Goal: Task Accomplishment & Management: Use online tool/utility

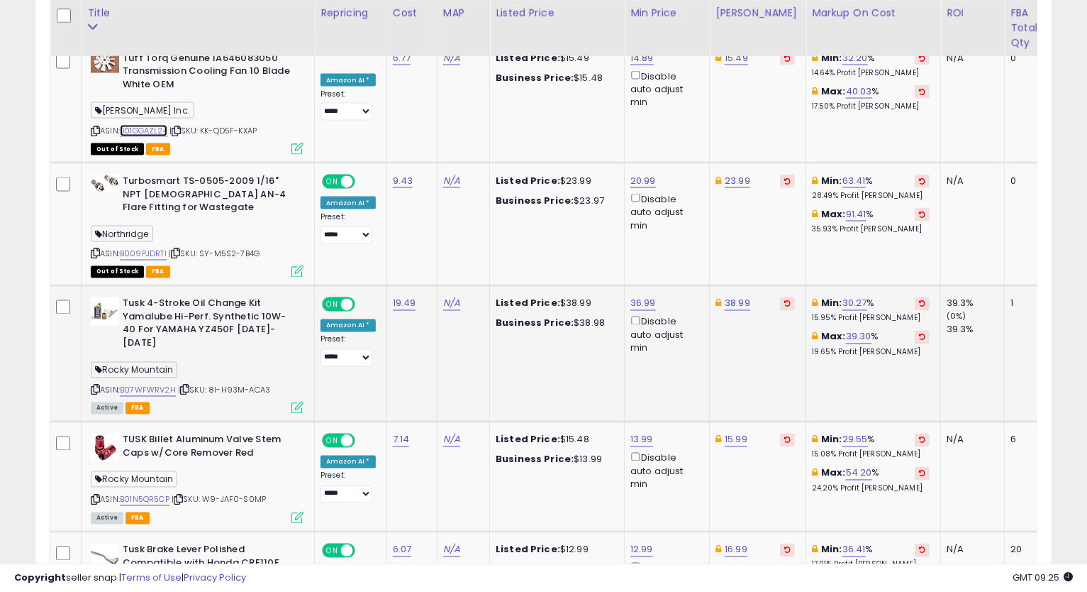
scroll to position [1464, 0]
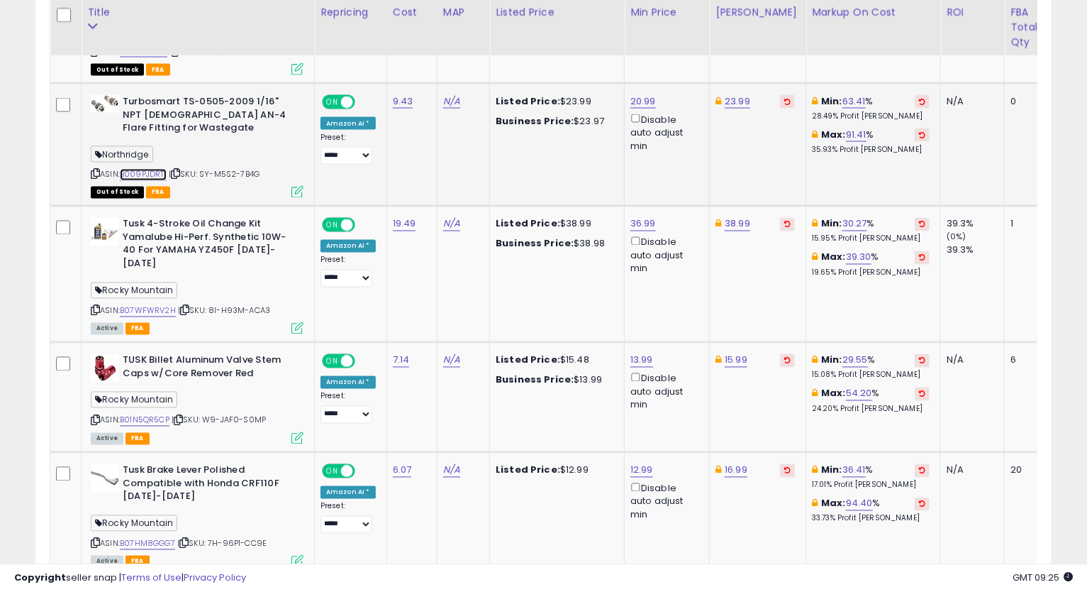
click at [153, 169] on link "B009PJDRTI" at bounding box center [143, 175] width 47 height 12
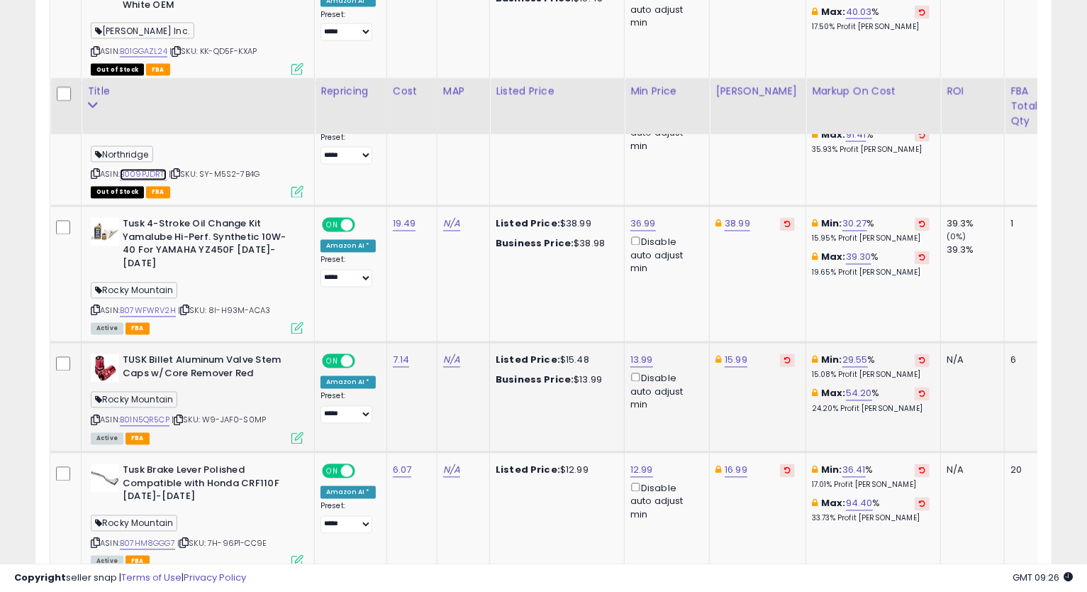
scroll to position [1543, 0]
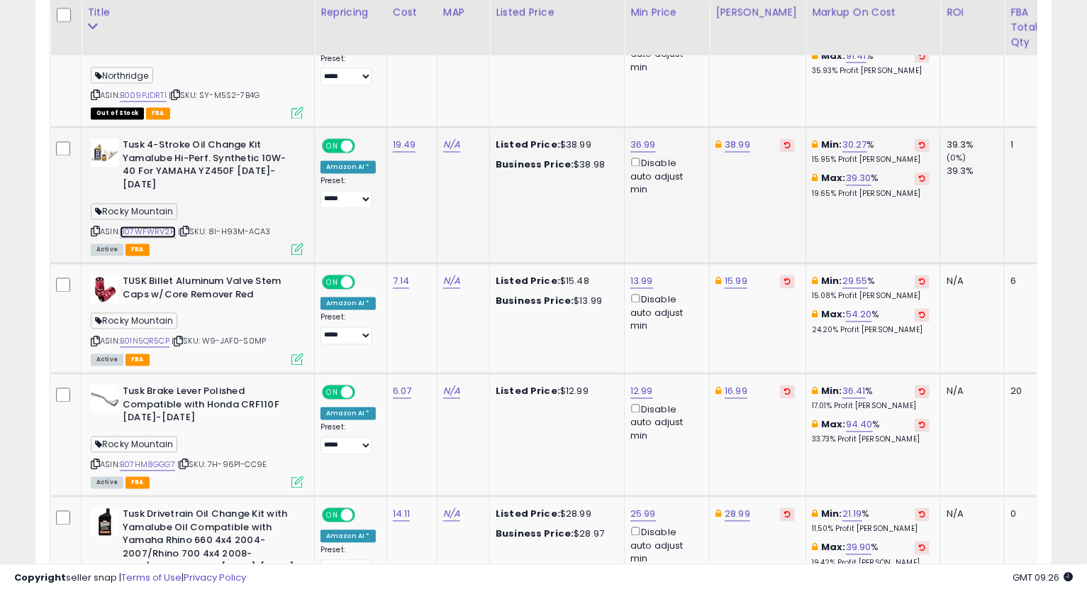
click at [158, 226] on link "B07WFWRV2H" at bounding box center [148, 232] width 56 height 12
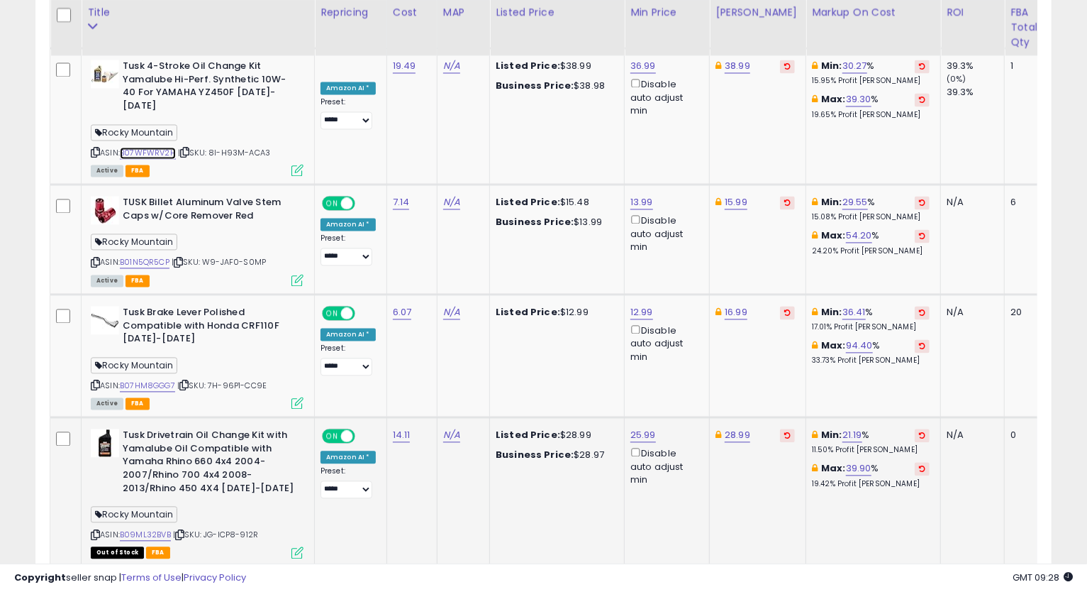
scroll to position [1700, 0]
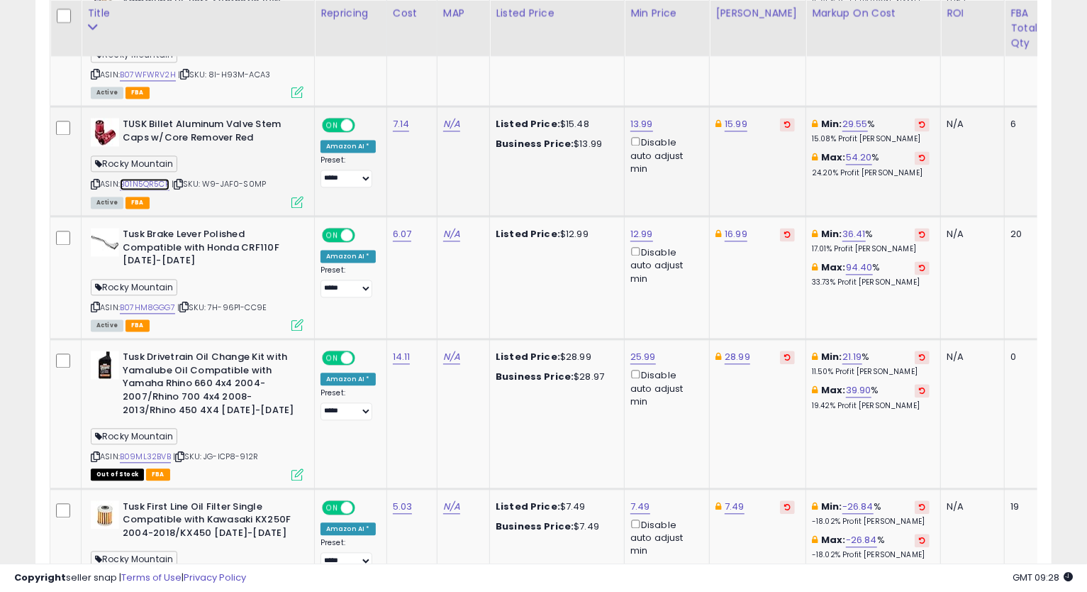
click at [151, 178] on link "B01N5QR5CP" at bounding box center [145, 184] width 50 height 12
click at [96, 180] on icon at bounding box center [95, 184] width 9 height 8
click at [733, 117] on link "15.99" at bounding box center [736, 124] width 23 height 14
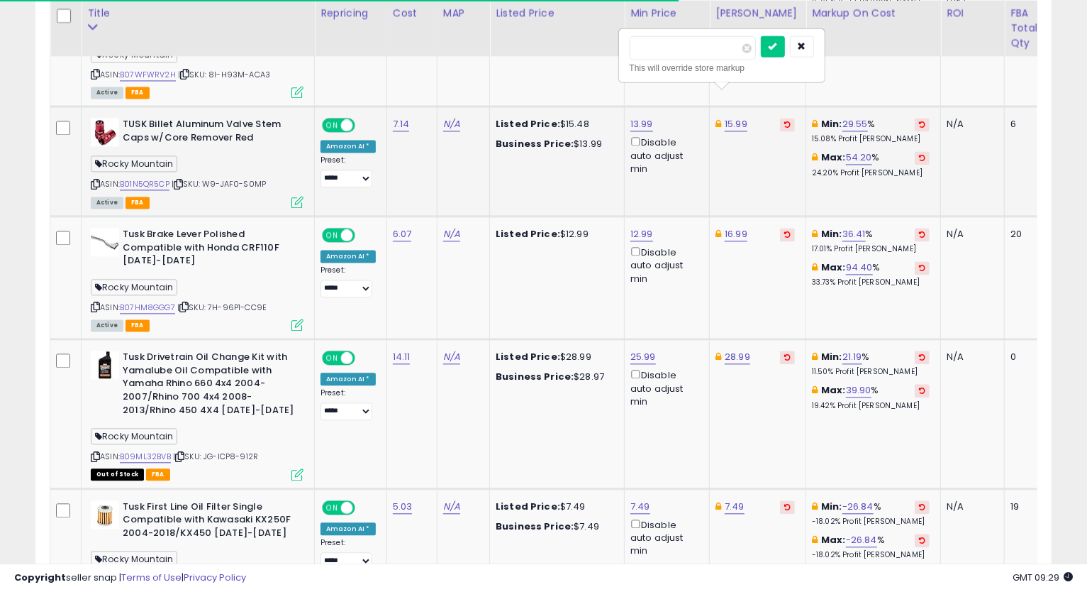
type input "*****"
click button "submit" at bounding box center [773, 45] width 24 height 21
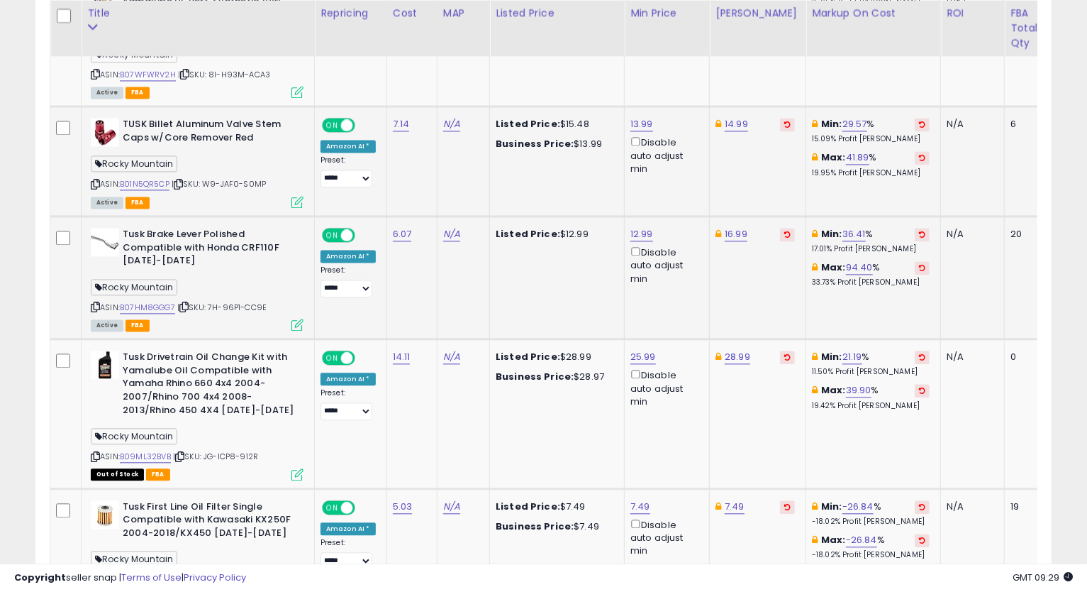
scroll to position [1779, 0]
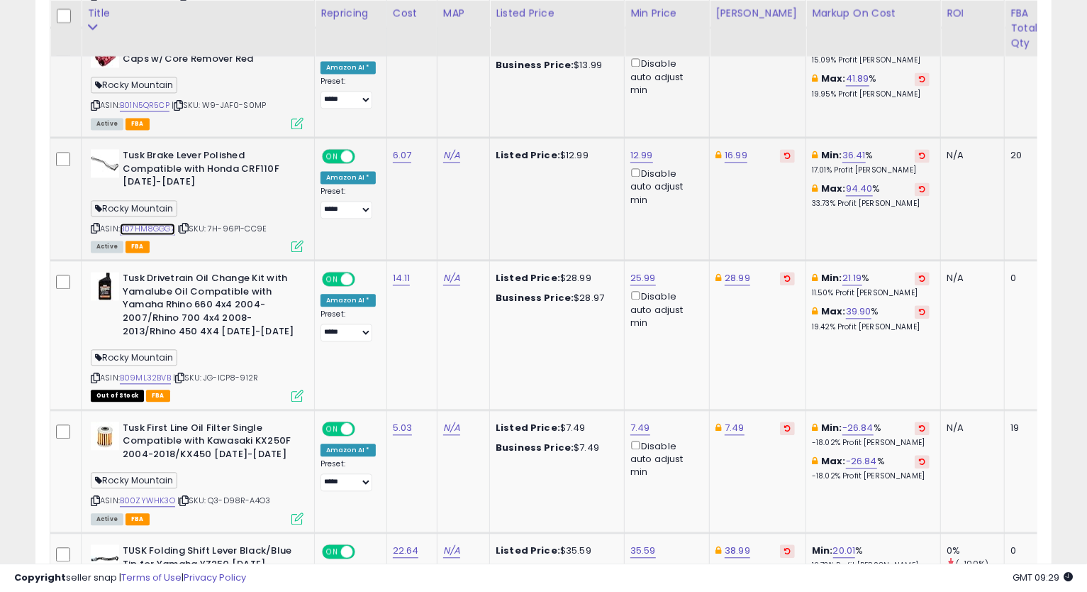
click at [153, 223] on link "B07HM8GGG7" at bounding box center [147, 229] width 55 height 12
click at [94, 224] on icon at bounding box center [95, 228] width 9 height 8
click at [731, 148] on link "16.99" at bounding box center [736, 155] width 23 height 14
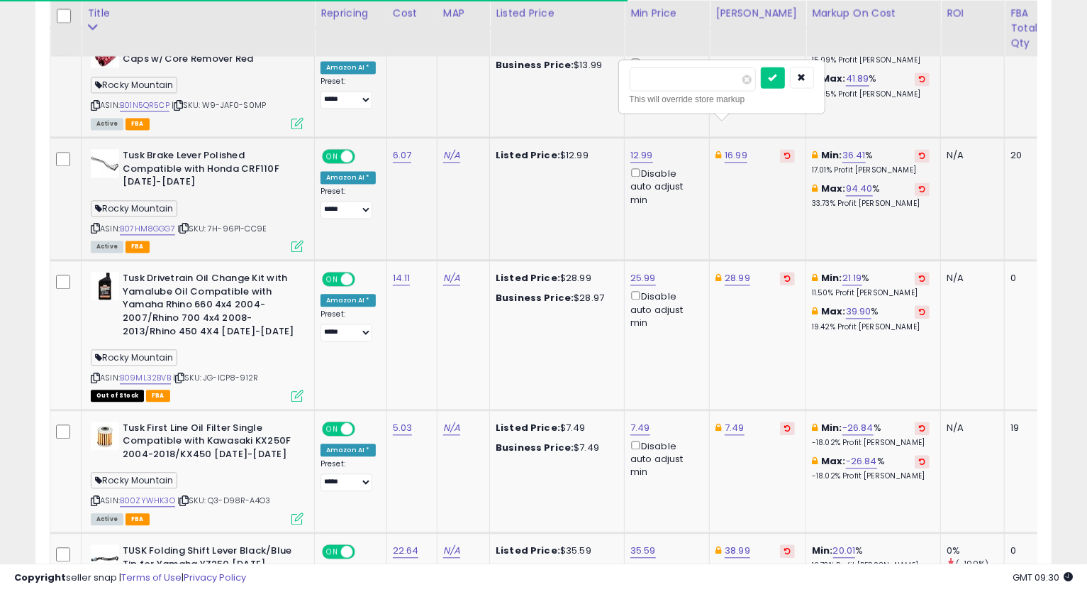
type input "*****"
click button "submit" at bounding box center [773, 77] width 24 height 21
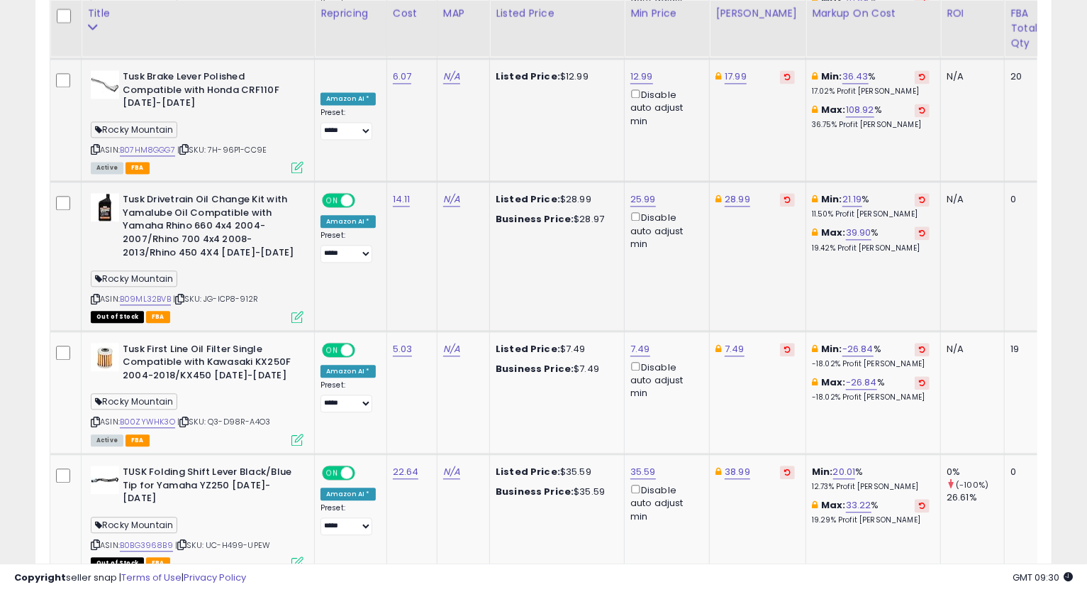
scroll to position [1936, 0]
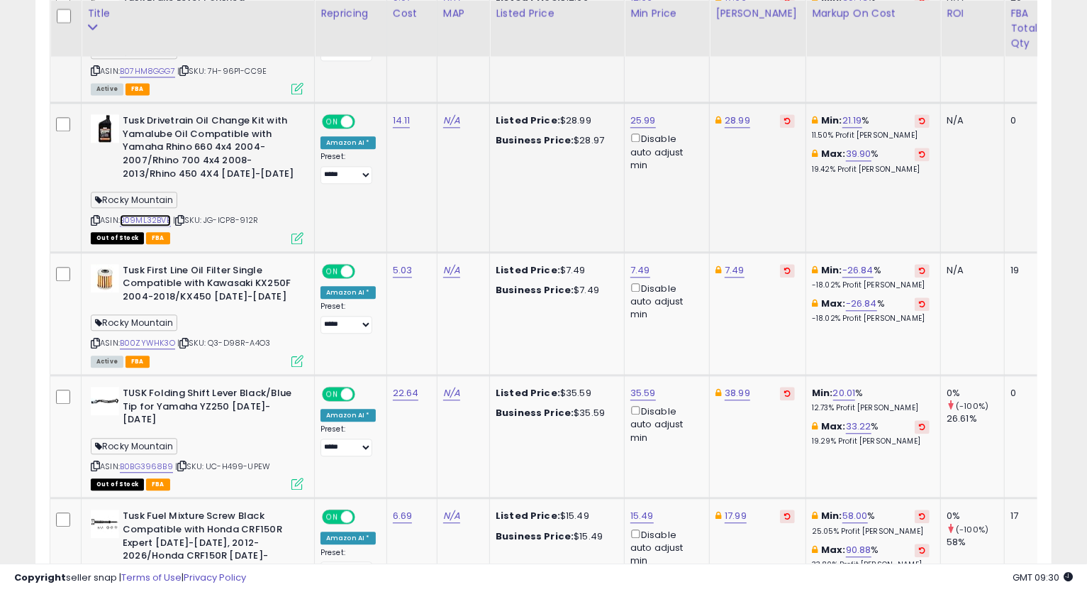
click at [153, 214] on link "B09ML32BVB" at bounding box center [145, 220] width 51 height 12
click at [94, 216] on icon at bounding box center [95, 220] width 9 height 8
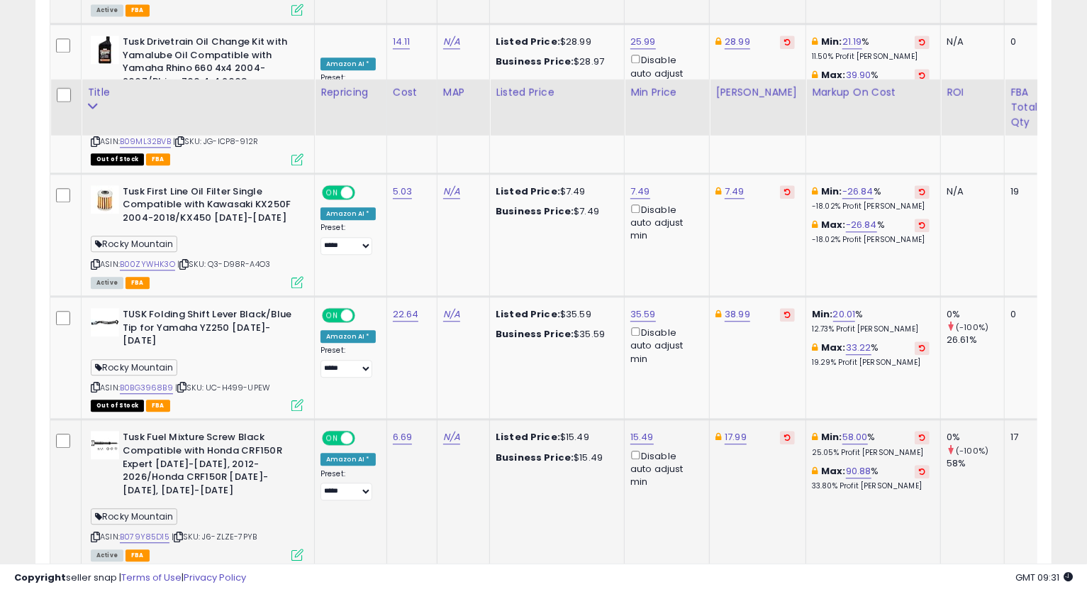
scroll to position [2094, 0]
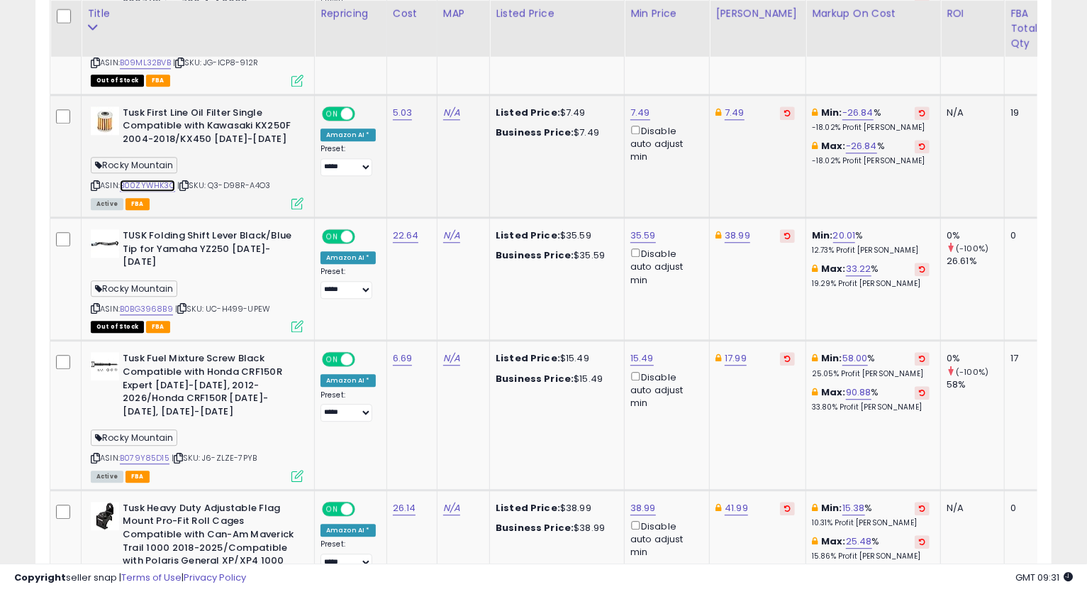
click at [135, 179] on link "B00ZYWHK3O" at bounding box center [147, 185] width 55 height 12
click at [96, 182] on icon at bounding box center [95, 186] width 9 height 8
click at [94, 182] on icon at bounding box center [95, 186] width 9 height 8
drag, startPoint x: 791, startPoint y: 408, endPoint x: 766, endPoint y: 396, distance: 27.6
click at [806, 408] on td "Min: 58.00 % 25.05% Profit [PERSON_NAME]: 90.88 % 33.80% Profit [PERSON_NAME]" at bounding box center [873, 414] width 135 height 149
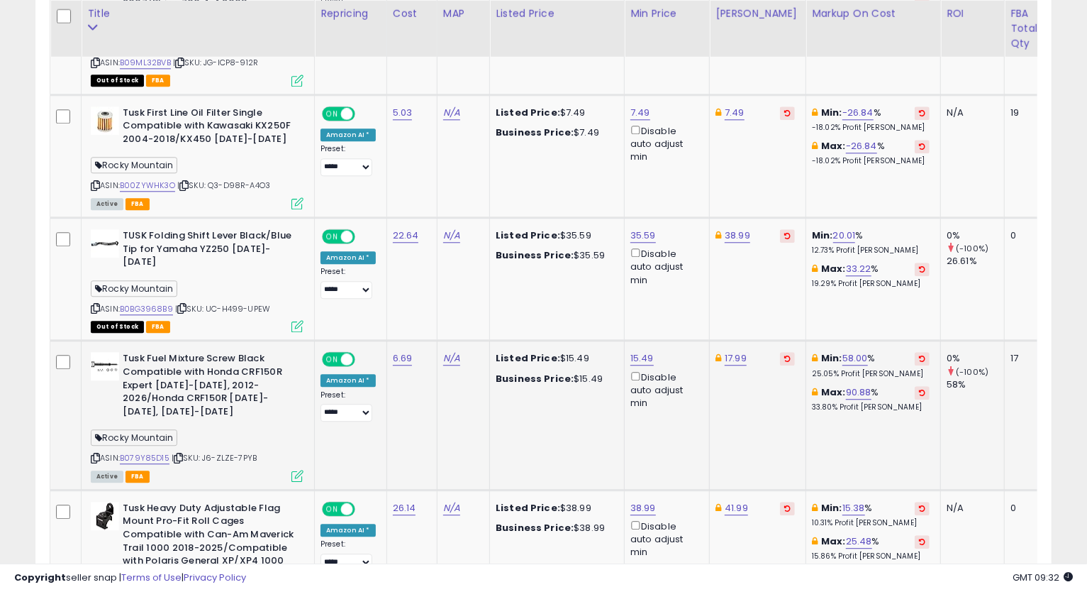
scroll to position [2173, 0]
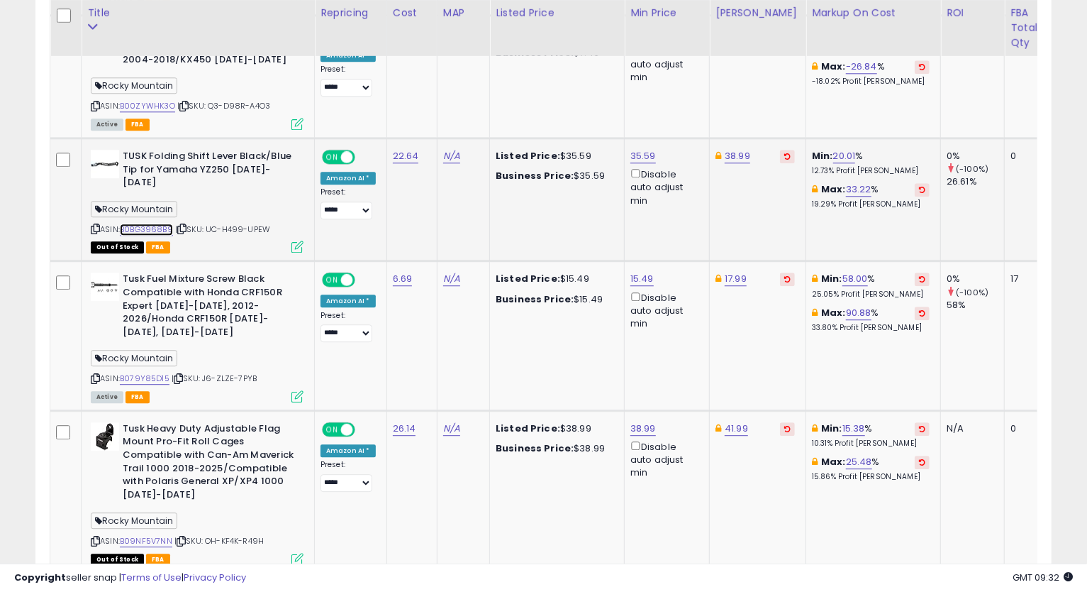
click at [145, 223] on link "B0BG3968B9" at bounding box center [146, 229] width 53 height 12
click at [647, 149] on link "35.59" at bounding box center [644, 156] width 26 height 14
type input "*****"
click button "submit" at bounding box center [679, 77] width 24 height 21
click at [727, 149] on link "38.99" at bounding box center [738, 156] width 26 height 14
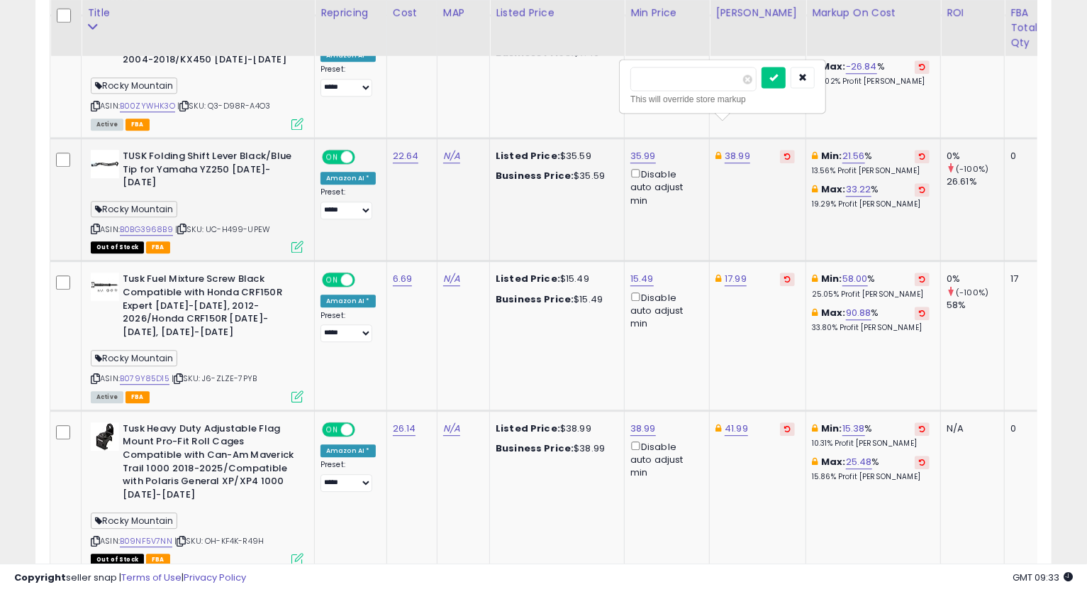
type input "*****"
click button "submit" at bounding box center [774, 77] width 24 height 21
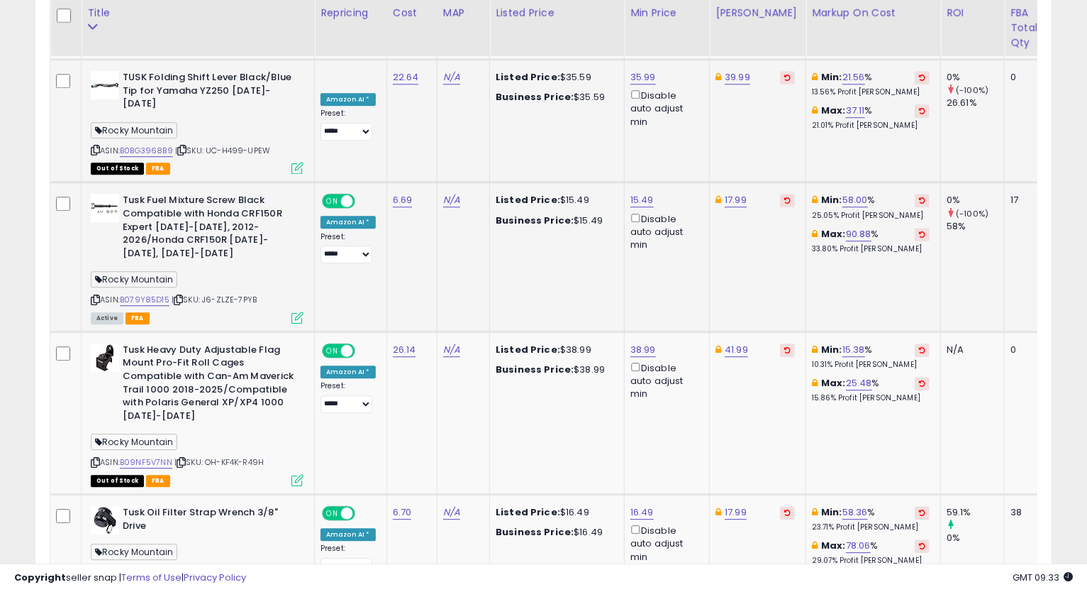
scroll to position [2331, 0]
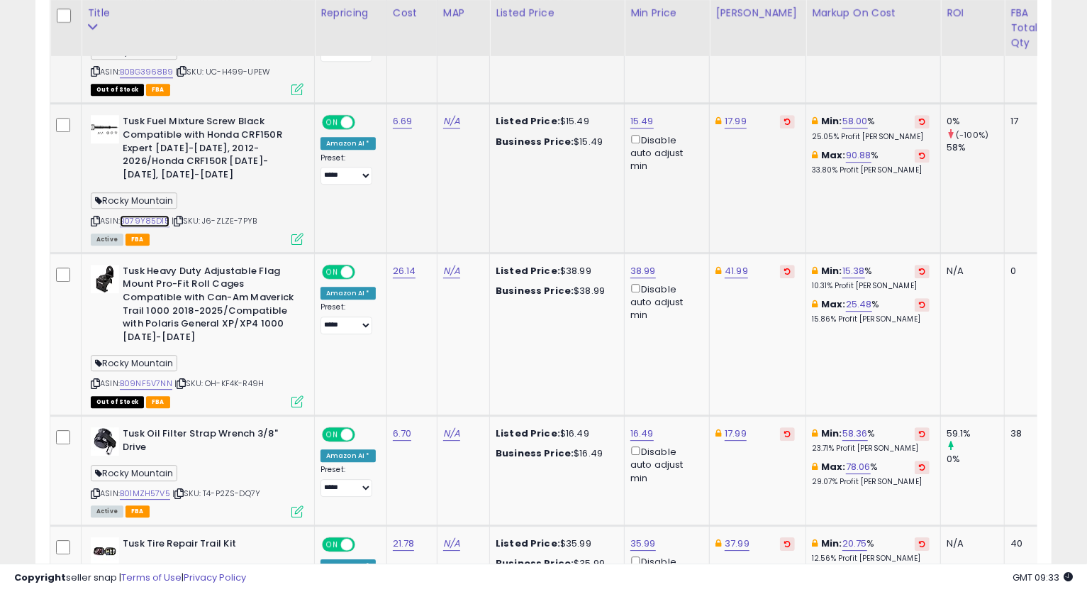
click at [167, 215] on link "B079Y85D15" at bounding box center [145, 221] width 50 height 12
click at [96, 217] on icon at bounding box center [95, 221] width 9 height 8
click at [736, 114] on link "17.99" at bounding box center [736, 121] width 22 height 14
type input "*****"
click button "submit" at bounding box center [772, 28] width 24 height 21
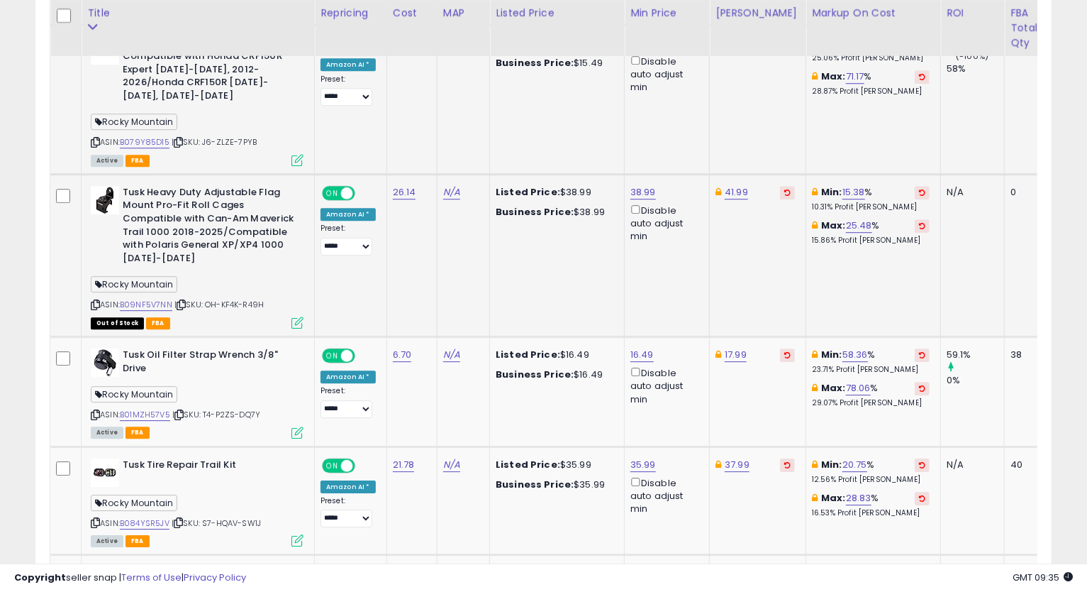
scroll to position [2488, 0]
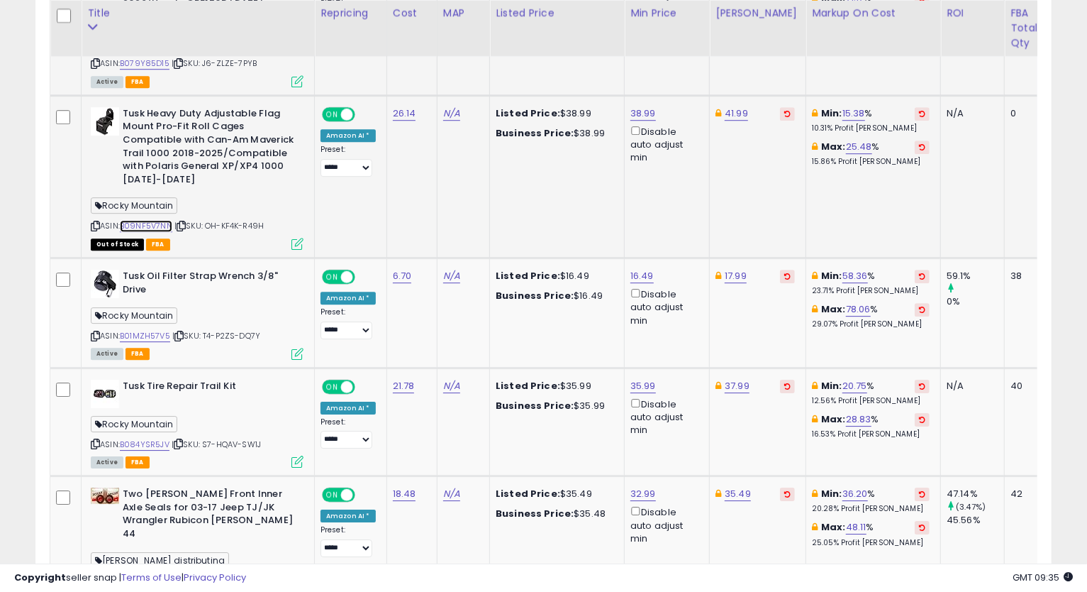
click at [147, 220] on link "B09NF5V7NN" at bounding box center [146, 226] width 52 height 12
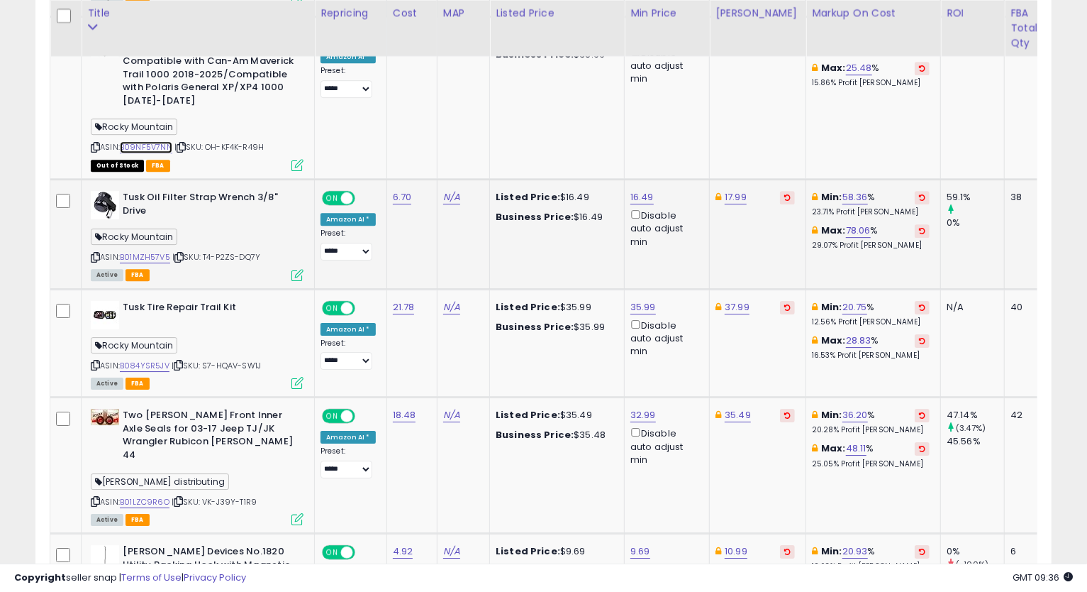
scroll to position [2646, 0]
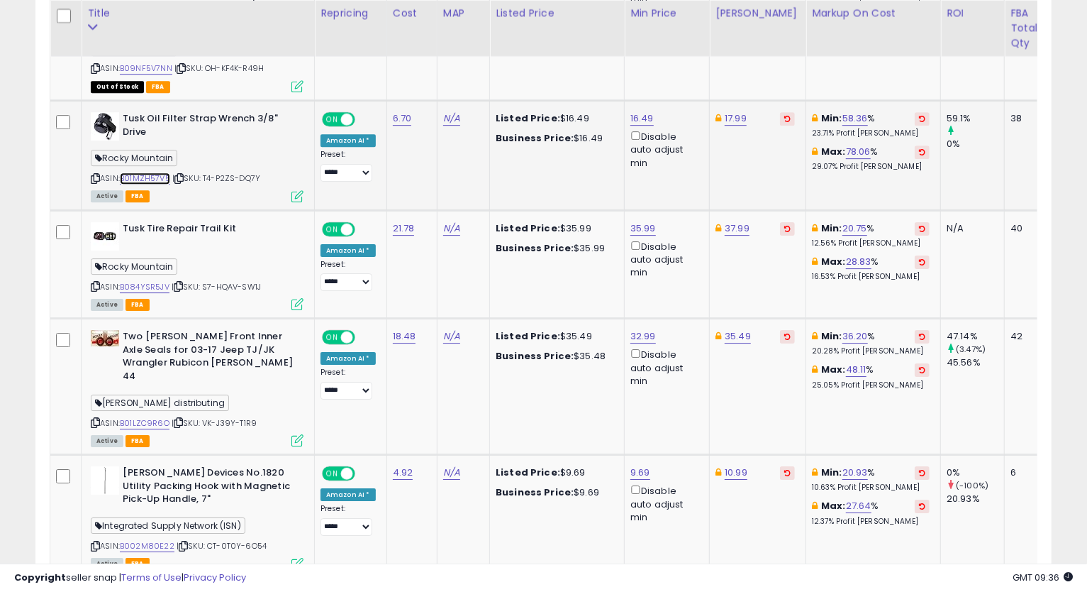
click at [140, 172] on link "B01MZH57V5" at bounding box center [145, 178] width 50 height 12
click at [96, 174] on icon at bounding box center [95, 178] width 9 height 8
click at [635, 111] on link "16.49" at bounding box center [642, 118] width 23 height 14
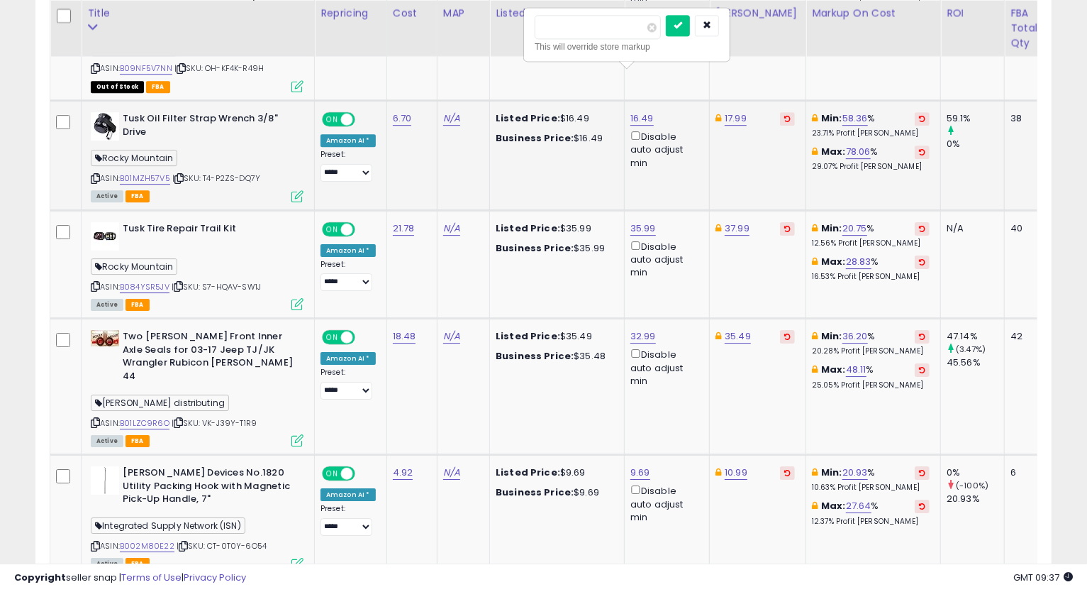
type input "*****"
click button "submit" at bounding box center [678, 25] width 24 height 21
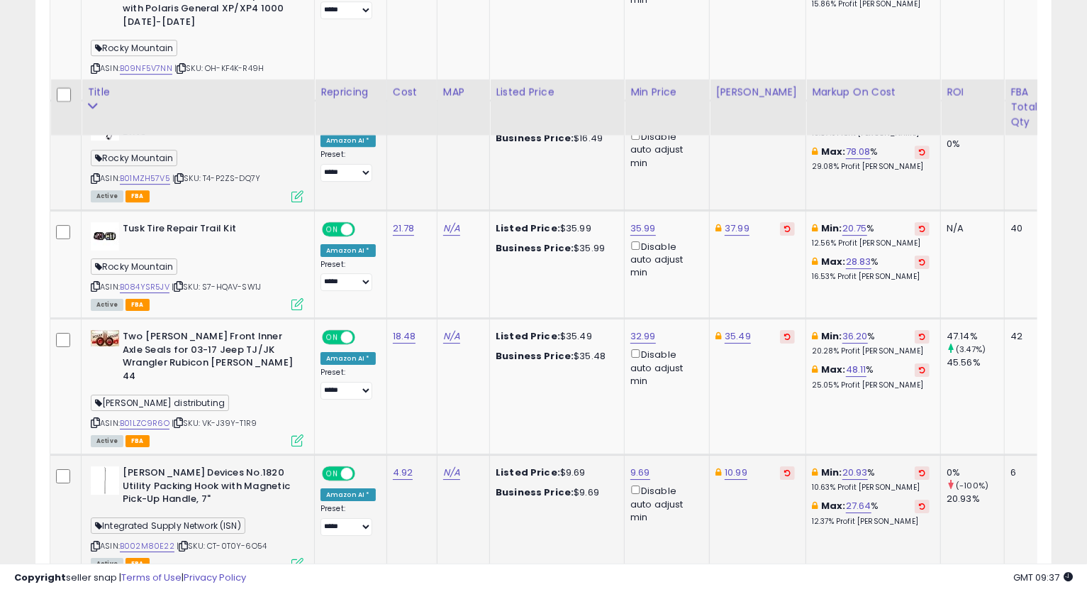
scroll to position [2724, 0]
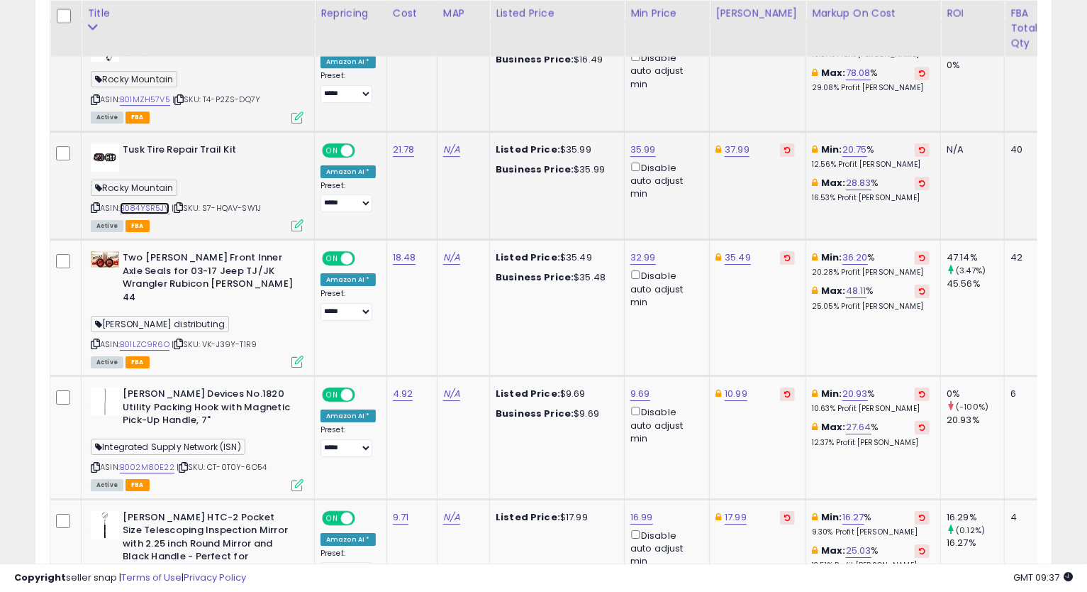
click at [160, 202] on link "B084YSR5JV" at bounding box center [145, 208] width 50 height 12
click at [95, 204] on icon at bounding box center [95, 208] width 9 height 8
click at [91, 204] on icon at bounding box center [95, 208] width 9 height 8
click at [635, 143] on link "35.99" at bounding box center [644, 150] width 26 height 14
drag, startPoint x: 586, startPoint y: 57, endPoint x: 468, endPoint y: 77, distance: 119.3
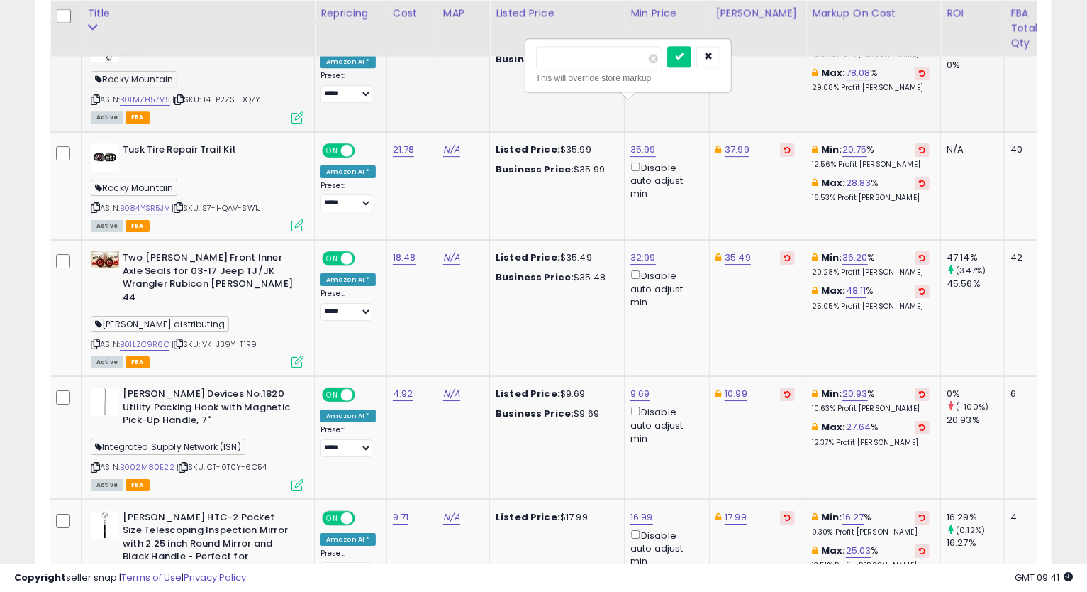
type input "*****"
click button "submit" at bounding box center [679, 56] width 24 height 21
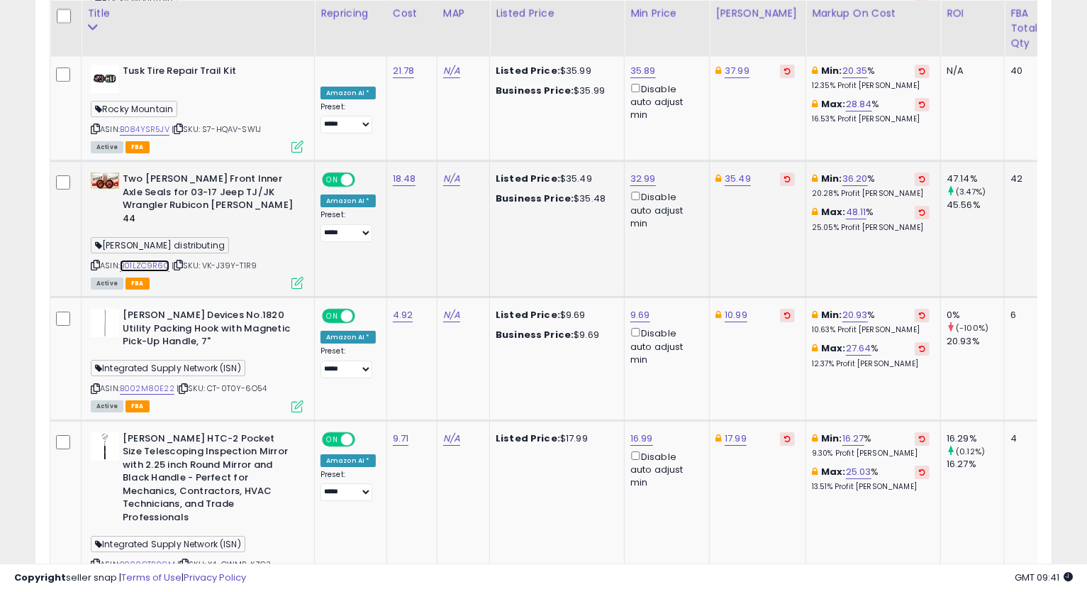
click at [141, 260] on link "B01LZC9R6O" at bounding box center [145, 266] width 50 height 12
click at [102, 205] on div "ASIN: B01LZC9R6O | SKU: VK-J39Y-T1R9 Active FBA" at bounding box center [197, 229] width 213 height 115
click at [97, 261] on icon at bounding box center [95, 265] width 9 height 8
click at [732, 172] on link "35.49" at bounding box center [738, 179] width 26 height 14
type input "*****"
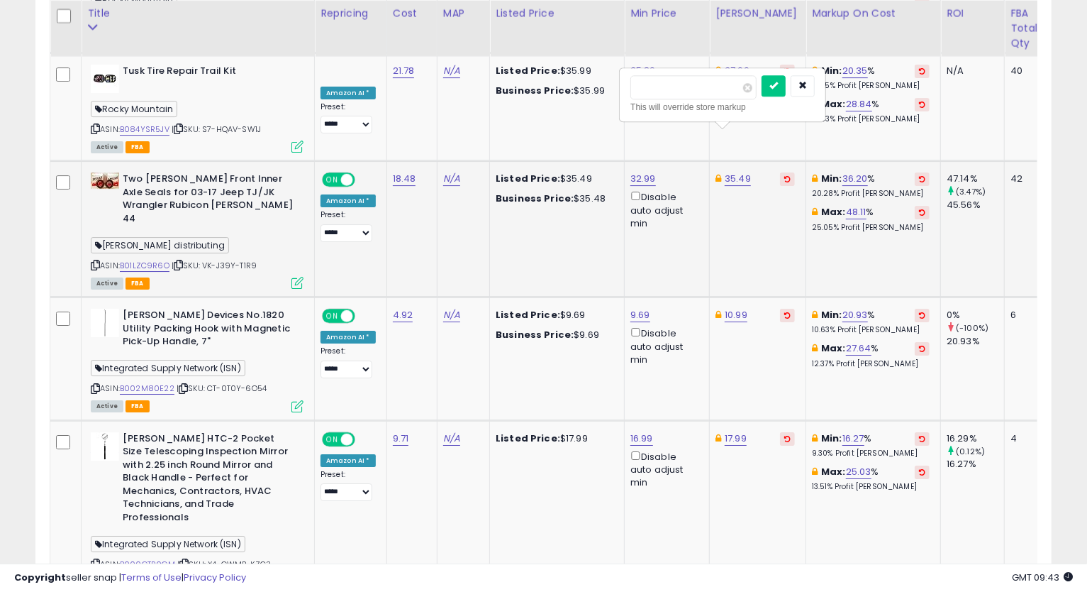
click button "submit" at bounding box center [774, 85] width 24 height 21
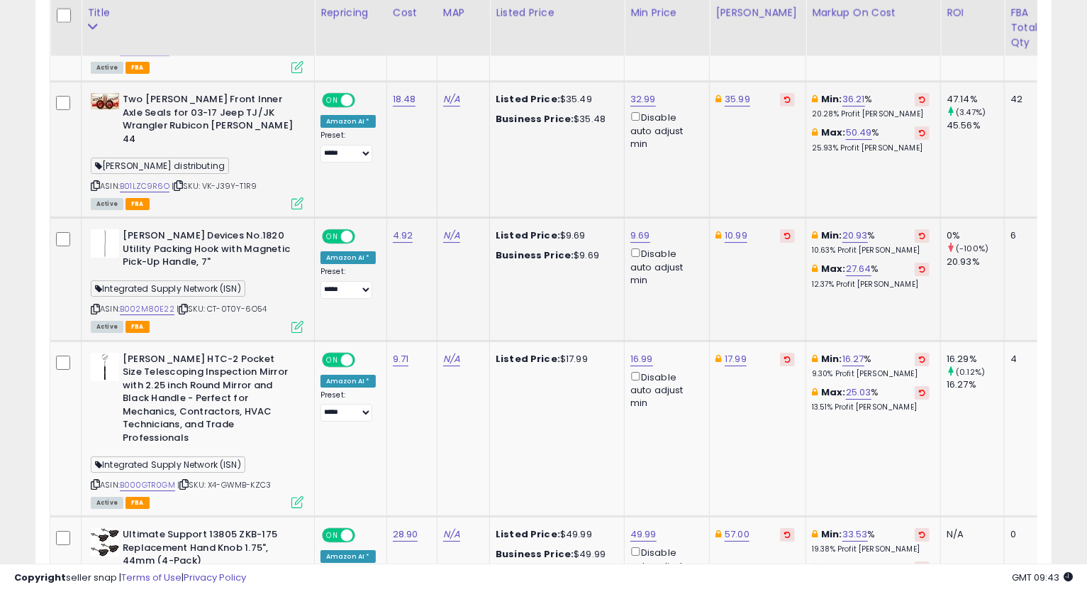
scroll to position [2961, 0]
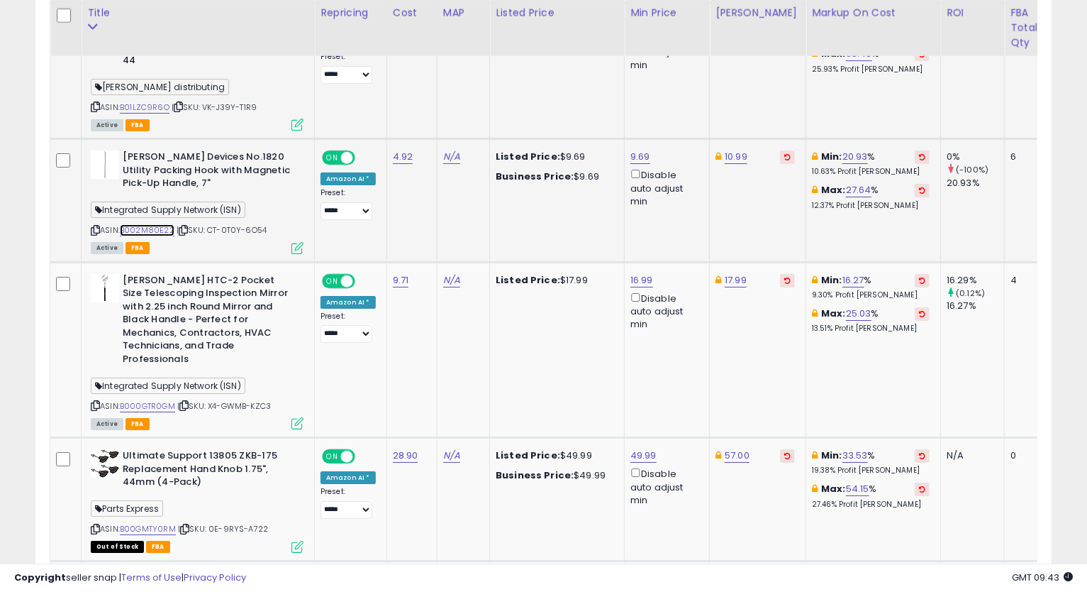
click at [148, 224] on link "B002M80E22" at bounding box center [147, 230] width 55 height 12
click at [636, 150] on link "9.69" at bounding box center [641, 157] width 20 height 14
drag, startPoint x: 587, startPoint y: 52, endPoint x: 491, endPoint y: 102, distance: 108.2
type input "****"
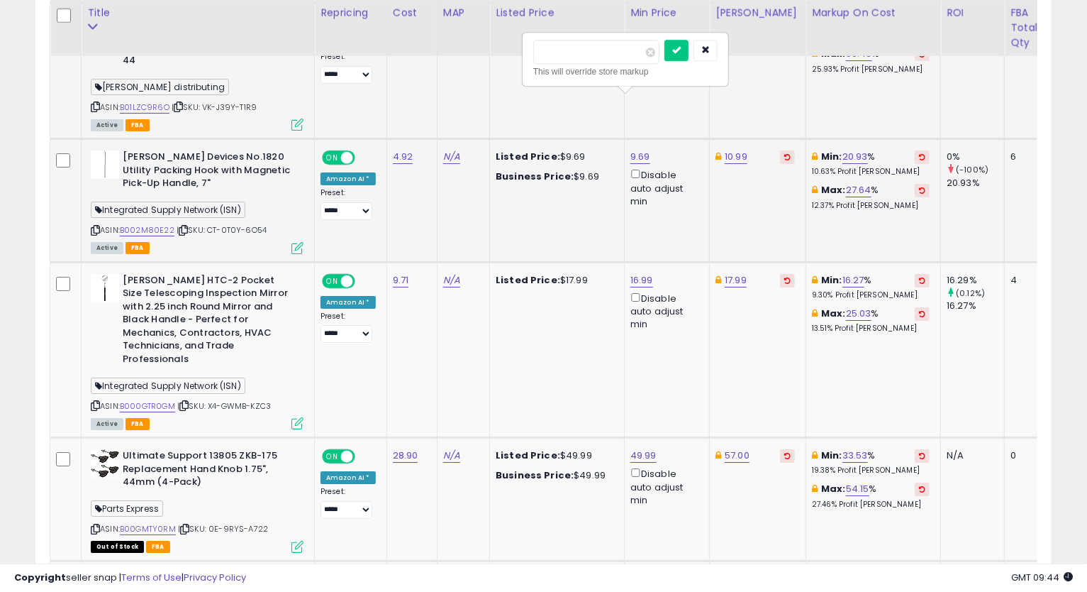
click button "submit" at bounding box center [677, 50] width 24 height 21
click at [96, 178] on div "ASIN: B002M80E22 | SKU: CT-0T0Y-6O54 Active FBA" at bounding box center [197, 200] width 213 height 101
click at [94, 226] on icon at bounding box center [95, 230] width 9 height 8
click at [636, 150] on link "9.49" at bounding box center [641, 157] width 21 height 14
type input "****"
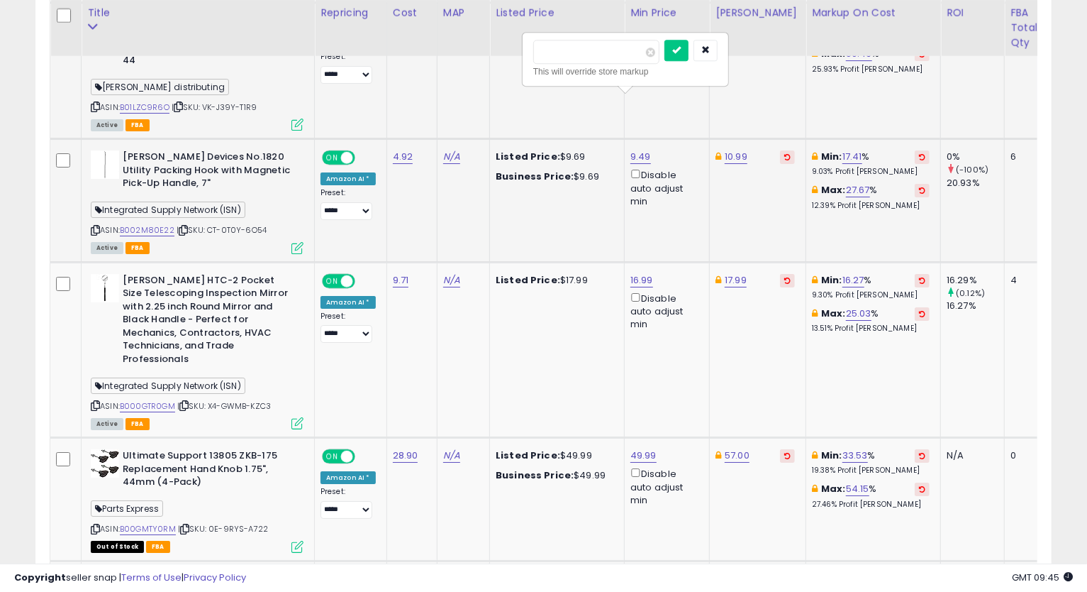
click button "submit" at bounding box center [677, 50] width 24 height 21
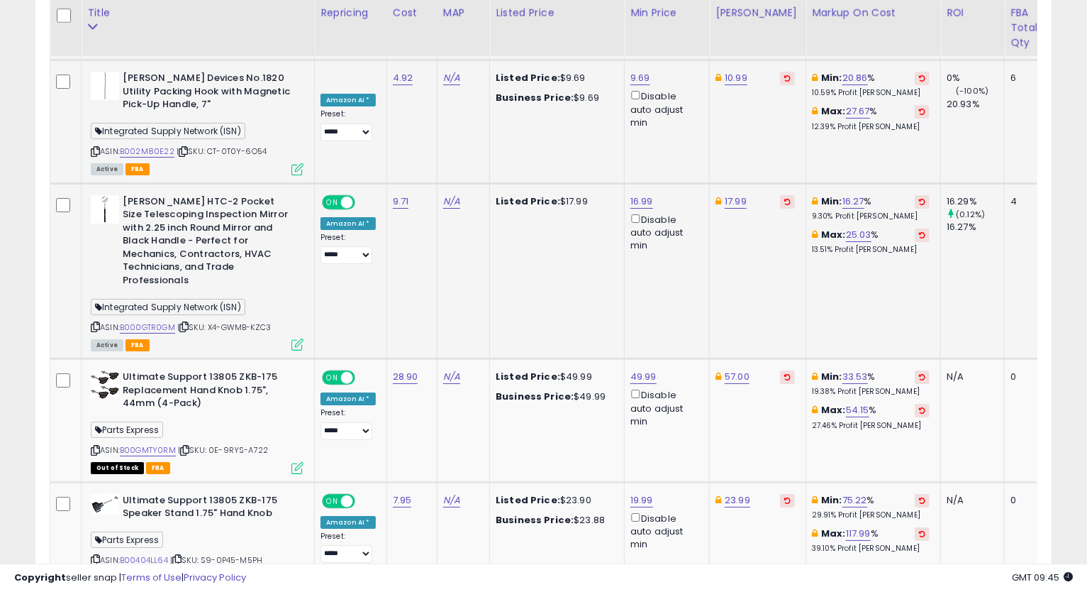
scroll to position [3119, 0]
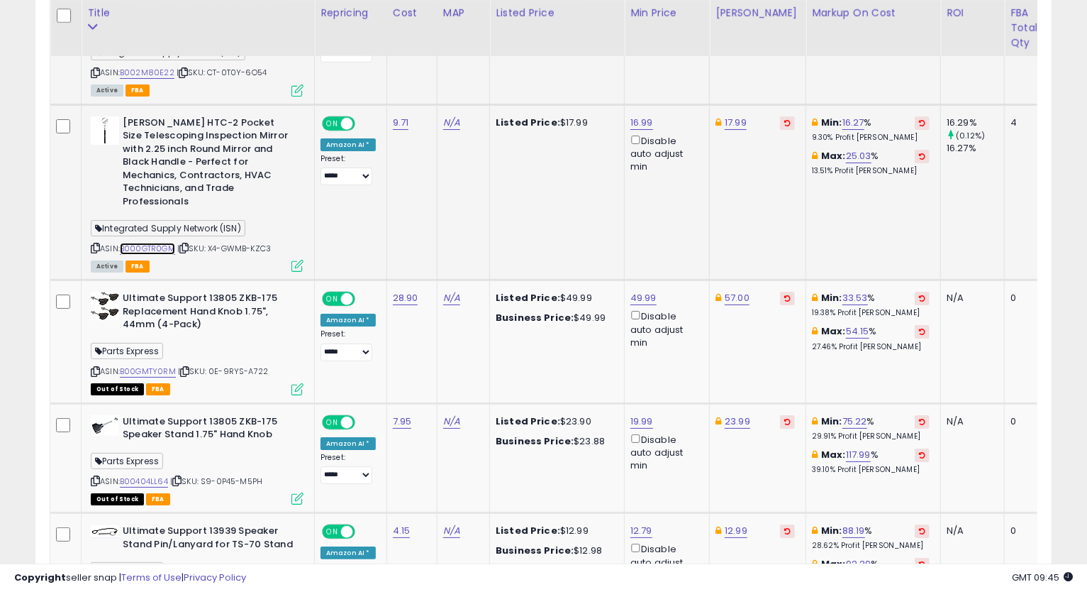
click at [135, 243] on link "B000GTR0GM" at bounding box center [147, 249] width 55 height 12
click at [636, 116] on link "16.99" at bounding box center [642, 123] width 23 height 14
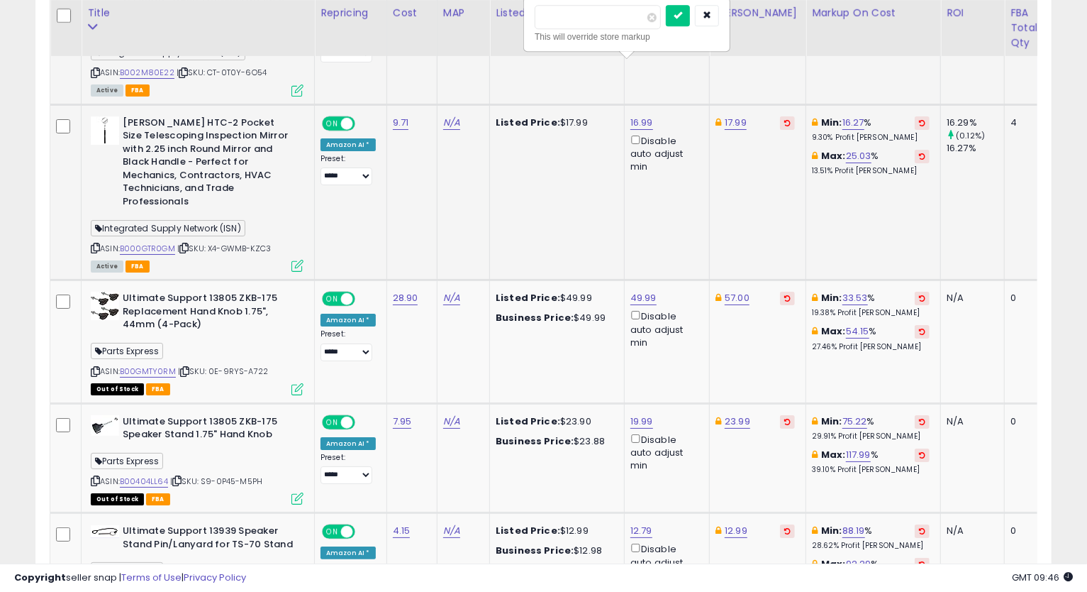
type input "*****"
click at [729, 2] on div "***** This will override store markup" at bounding box center [627, 25] width 204 height 52
click at [711, 17] on icon "button" at bounding box center [707, 15] width 9 height 9
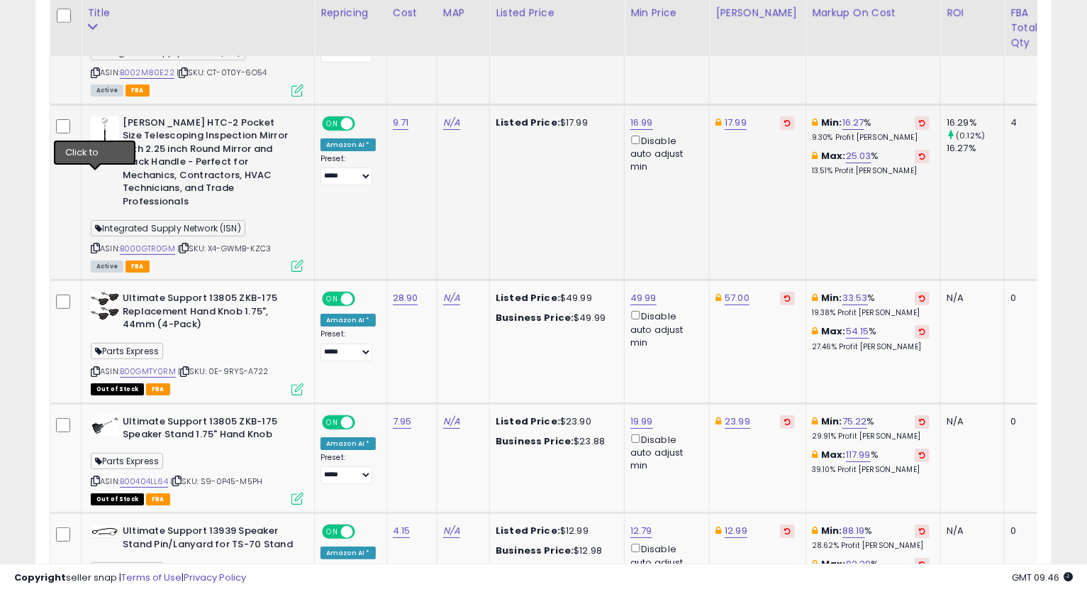
click at [91, 244] on icon at bounding box center [95, 248] width 9 height 8
click at [638, 116] on link "16.99" at bounding box center [642, 123] width 23 height 14
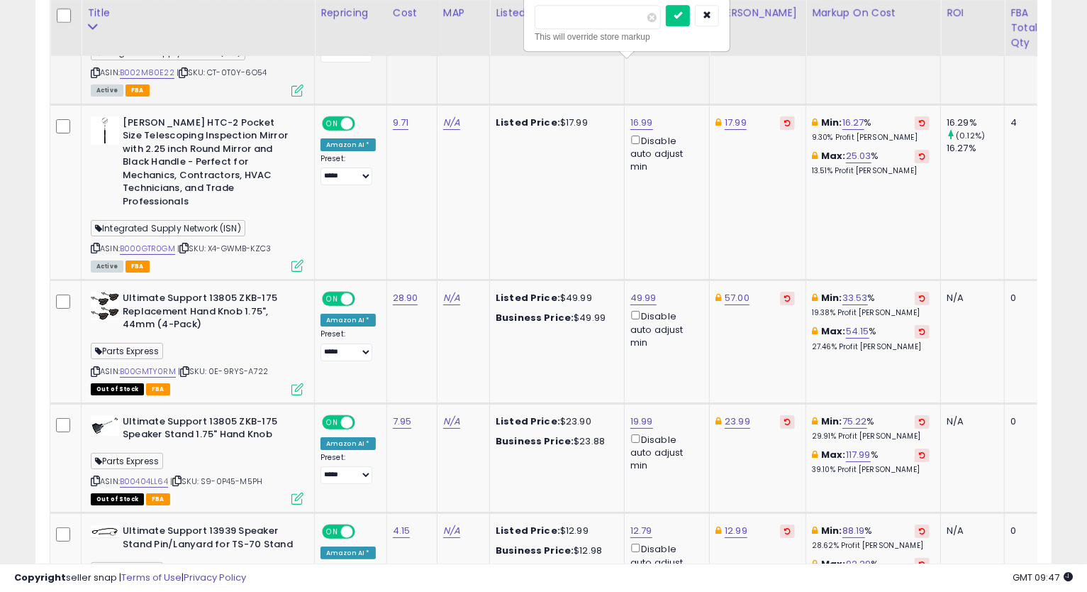
type input "*****"
click button "submit" at bounding box center [678, 15] width 24 height 21
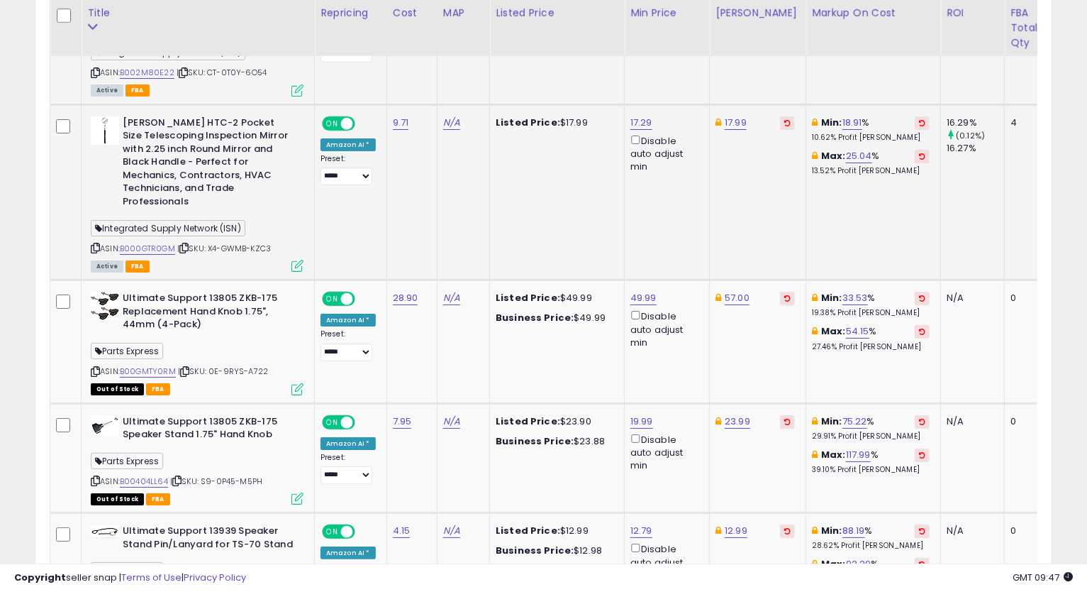
click at [99, 244] on icon at bounding box center [95, 248] width 9 height 8
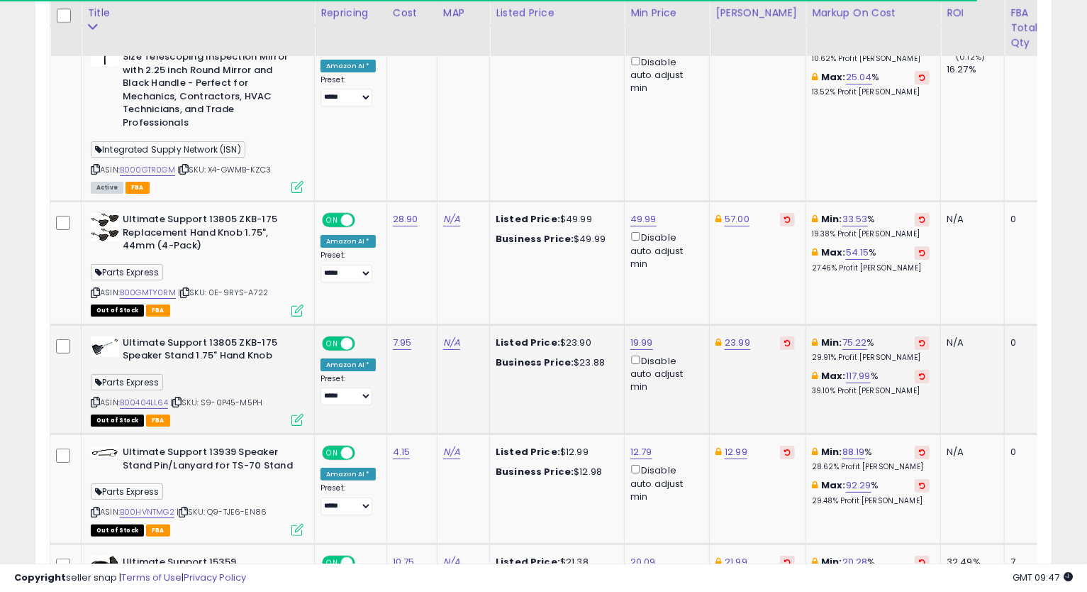
scroll to position [3276, 0]
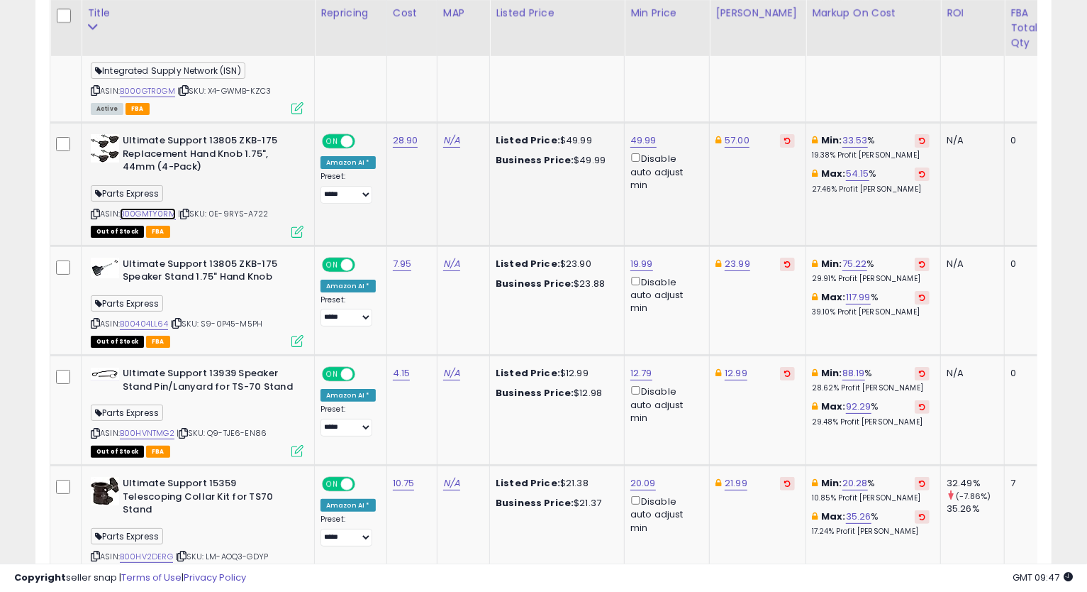
click at [159, 208] on link "B00GMTY0RM" at bounding box center [148, 214] width 56 height 12
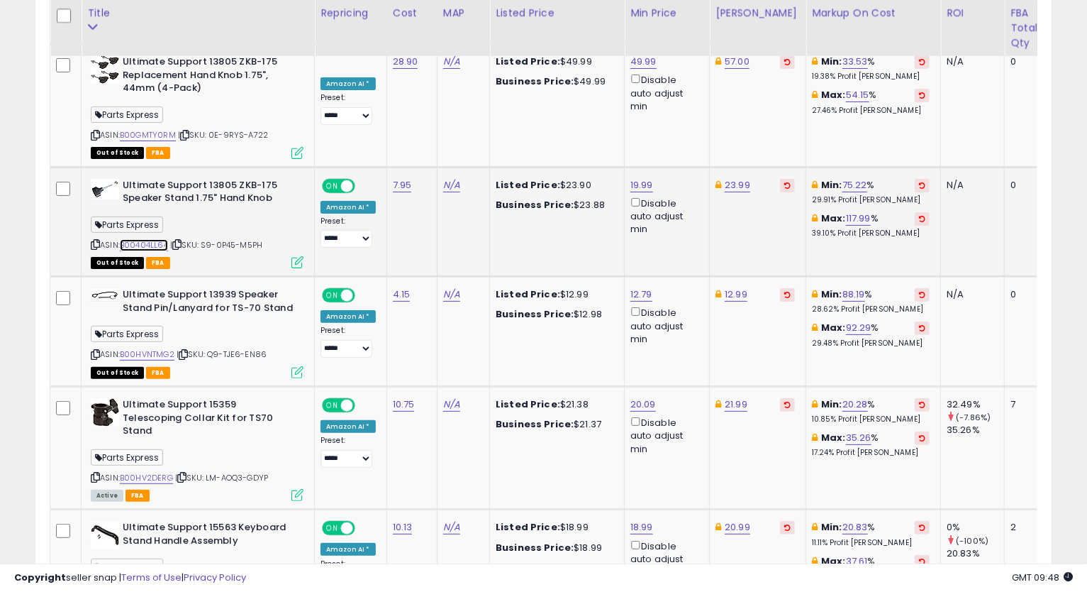
click at [151, 239] on link "B00404LL64" at bounding box center [144, 245] width 48 height 12
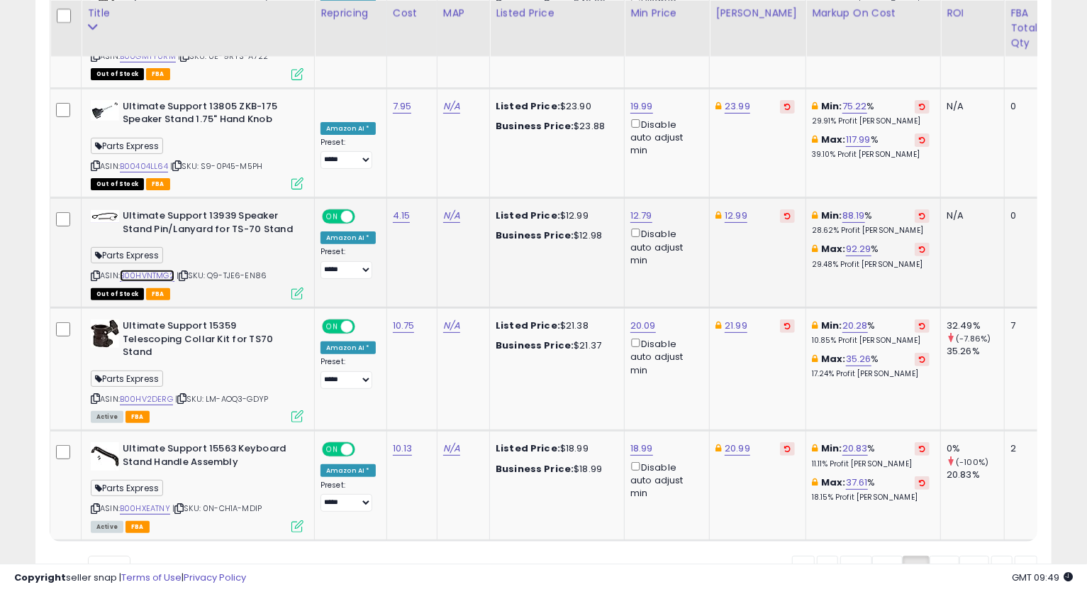
click at [148, 270] on link "B00HVNTMG2" at bounding box center [147, 276] width 55 height 12
click at [641, 209] on link "12.79" at bounding box center [642, 216] width 22 height 14
type input "*****"
click button "submit" at bounding box center [677, 94] width 24 height 21
click at [155, 393] on link "B00HV2DERG" at bounding box center [146, 399] width 53 height 12
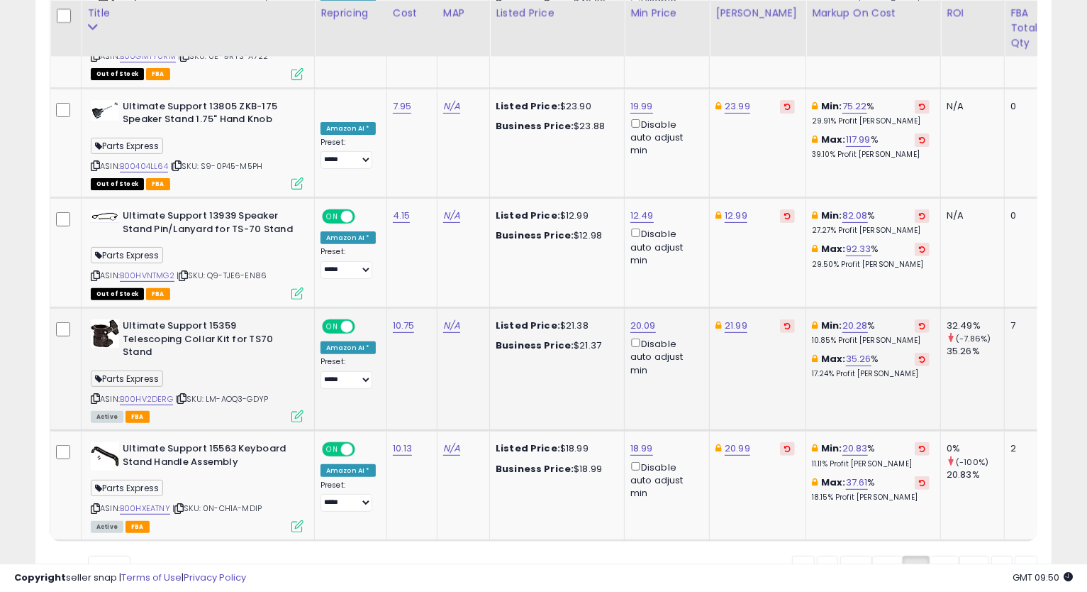
click at [96, 319] on div "ASIN: B00HV2DERG | SKU: LM-AOQ3-GDYP Active FBA" at bounding box center [197, 369] width 213 height 101
click at [94, 394] on icon at bounding box center [95, 398] width 9 height 8
click at [633, 318] on link "20.09" at bounding box center [644, 325] width 26 height 14
type input "*****"
click button "submit" at bounding box center [679, 204] width 24 height 21
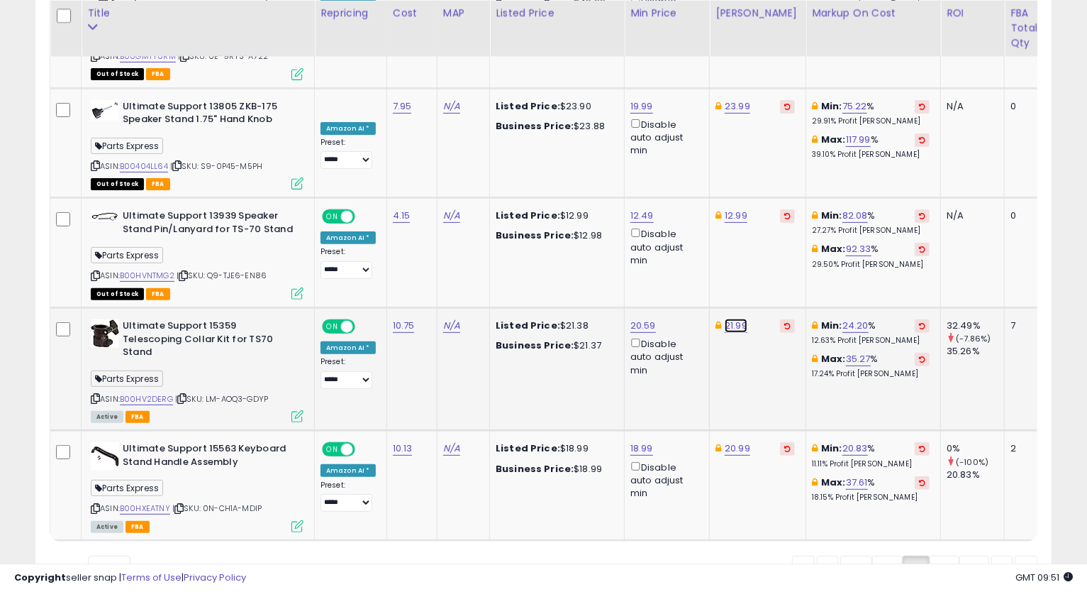
click at [726, 318] on link "21.99" at bounding box center [736, 325] width 23 height 14
type input "*****"
click button "submit" at bounding box center [772, 204] width 24 height 21
click at [726, 318] on link "23.99" at bounding box center [738, 325] width 26 height 14
type input "*****"
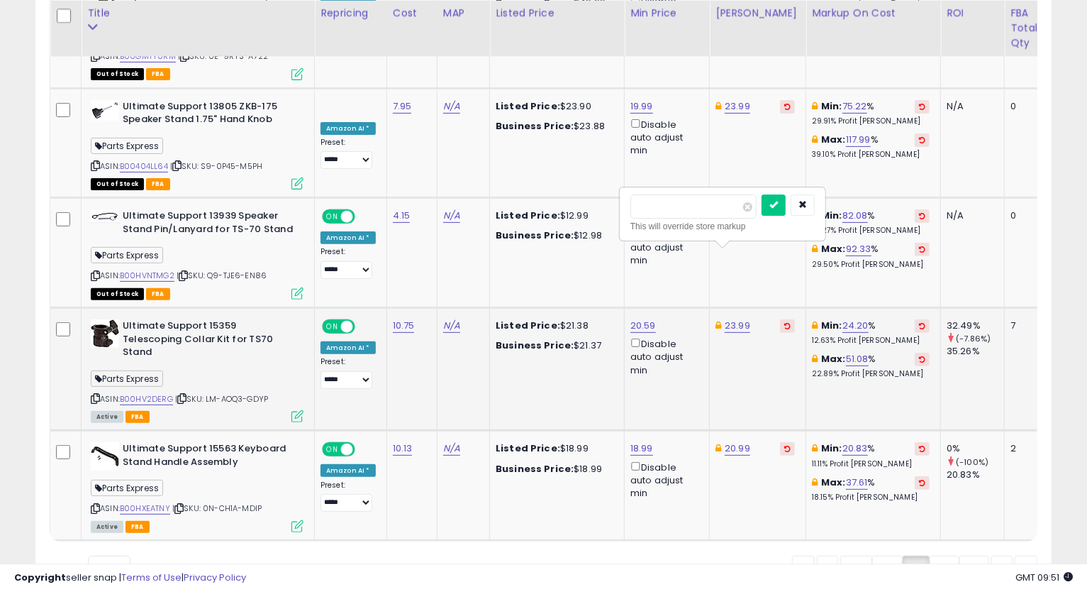
click button "submit" at bounding box center [774, 204] width 24 height 21
click at [156, 502] on link "B00HXEATNY" at bounding box center [145, 508] width 50 height 12
click at [95, 504] on icon at bounding box center [95, 508] width 9 height 8
click at [941, 555] on link "52" at bounding box center [945, 567] width 30 height 24
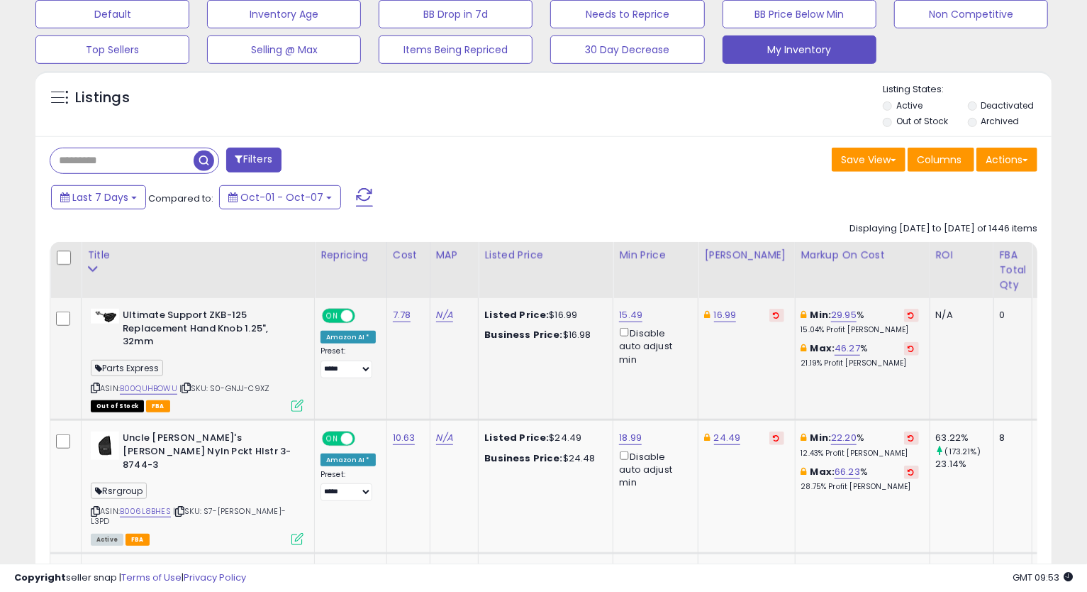
scroll to position [526, 0]
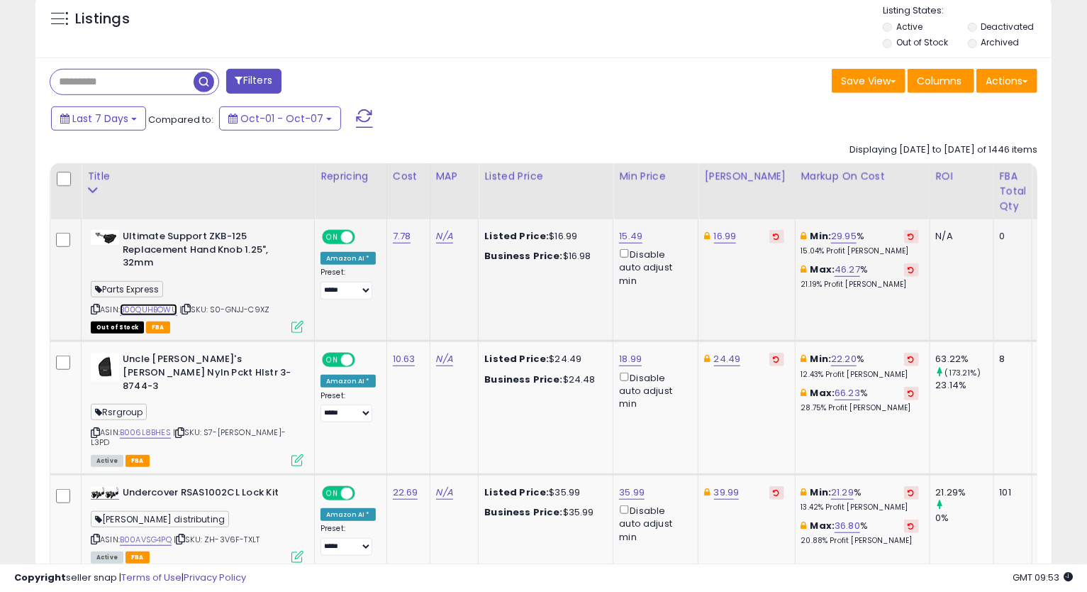
click at [147, 306] on link "B00QUHBOWU" at bounding box center [148, 310] width 57 height 12
click at [728, 238] on link "16.99" at bounding box center [725, 236] width 23 height 14
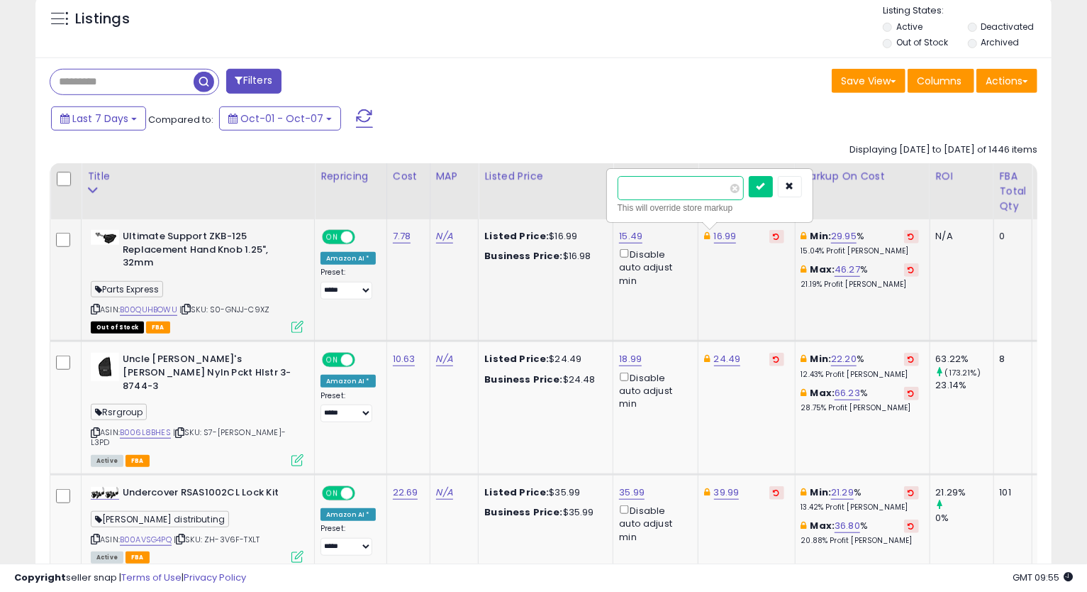
click at [636, 195] on input "*****" at bounding box center [681, 188] width 126 height 24
type input "*****"
click button "submit" at bounding box center [761, 186] width 24 height 21
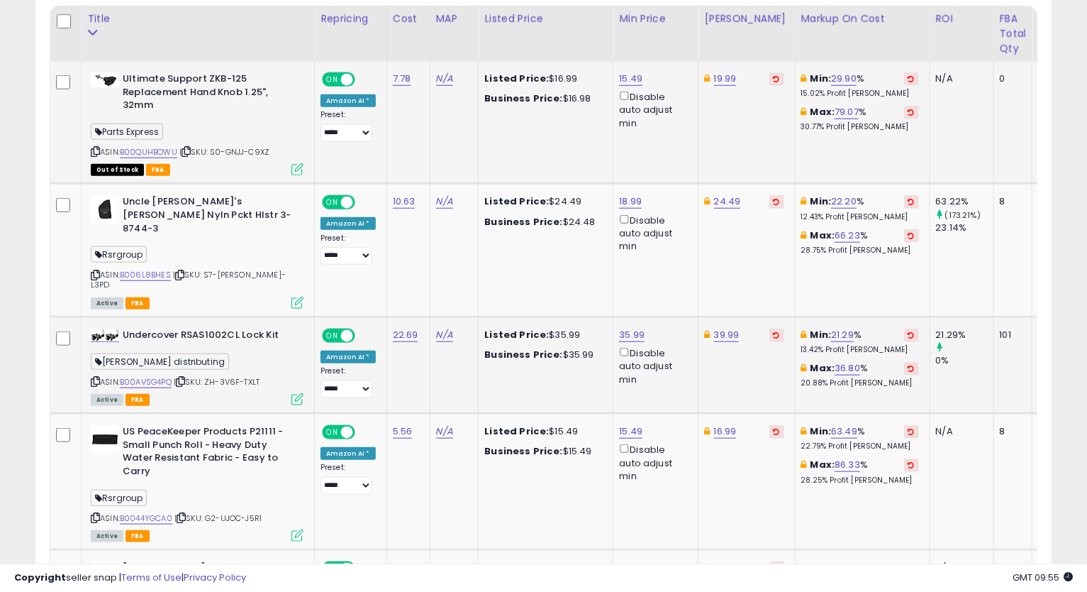
scroll to position [762, 0]
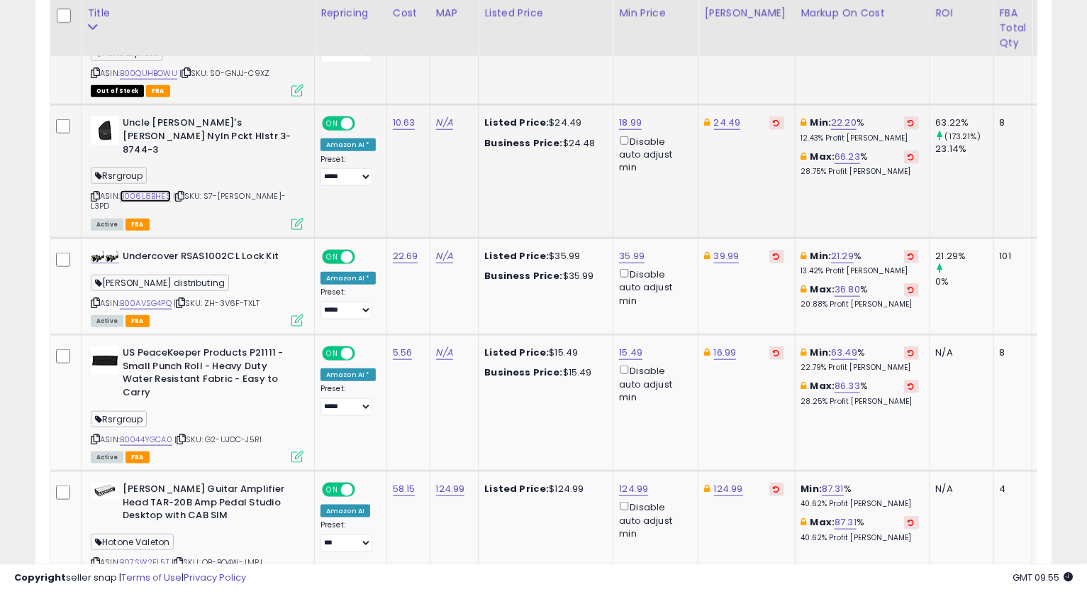
click at [147, 190] on link "B006L8BHES" at bounding box center [145, 196] width 51 height 12
click at [726, 121] on link "24.49" at bounding box center [727, 123] width 27 height 14
type input "*****"
click button "submit" at bounding box center [762, 72] width 24 height 21
click at [93, 192] on icon at bounding box center [95, 196] width 9 height 8
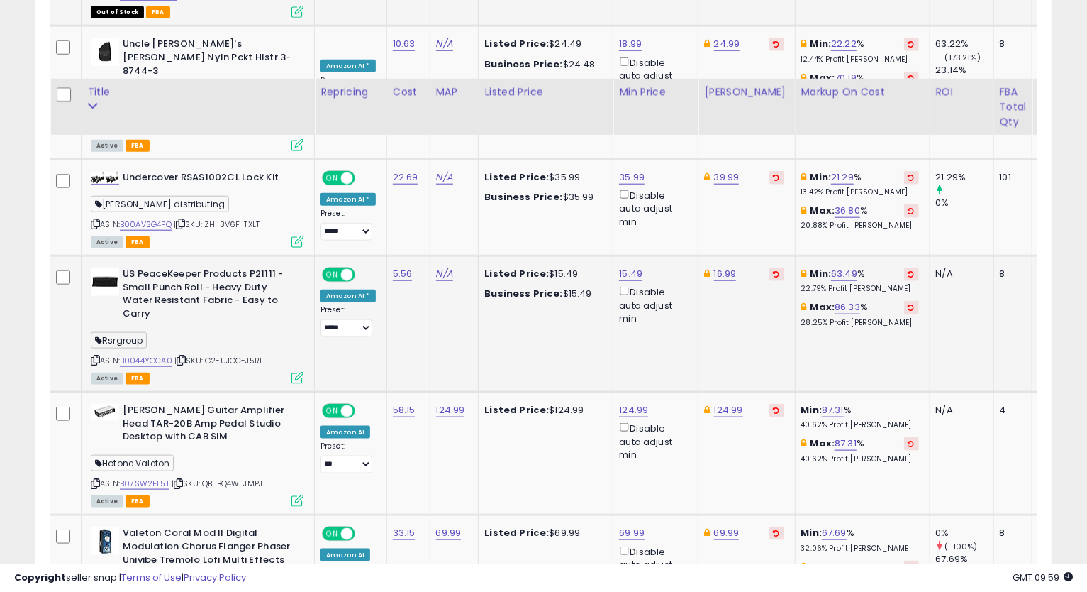
scroll to position [919, 0]
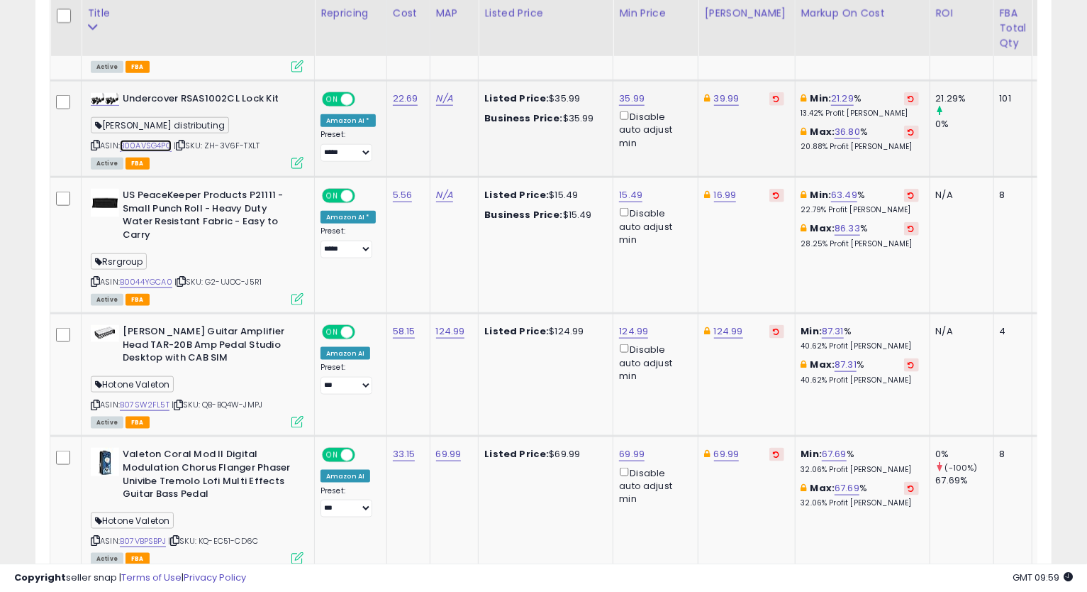
click at [145, 140] on link "B00AVSG4PQ" at bounding box center [146, 146] width 52 height 12
click at [94, 141] on icon at bounding box center [95, 145] width 9 height 8
click at [629, 91] on link "35.99" at bounding box center [632, 98] width 26 height 14
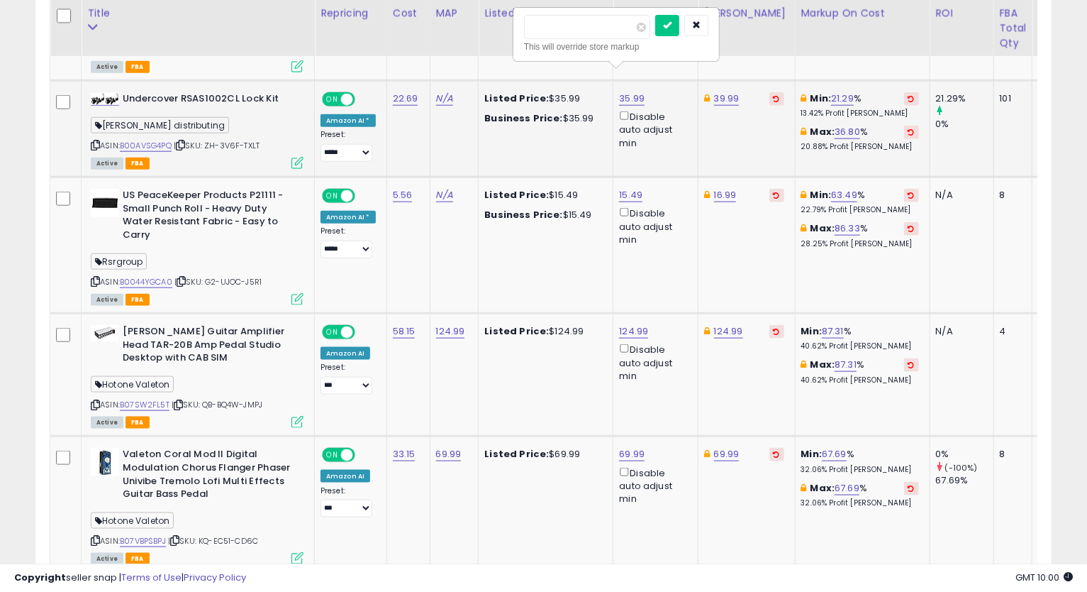
type input "*****"
click button "submit" at bounding box center [667, 25] width 24 height 21
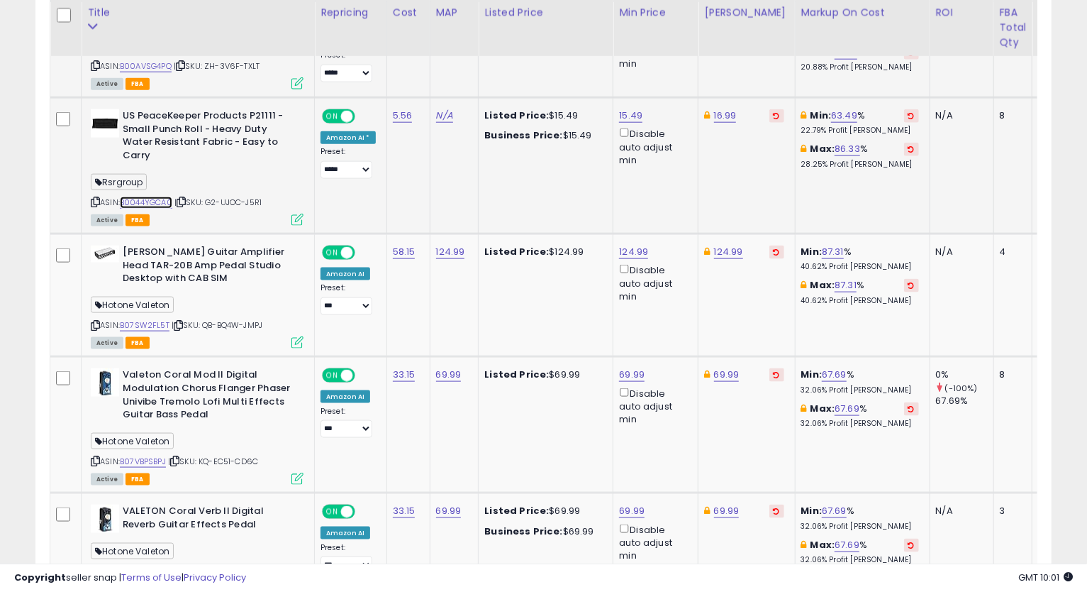
click at [156, 196] on link "B0044YGCA0" at bounding box center [146, 202] width 52 height 12
click at [96, 198] on icon at bounding box center [95, 202] width 9 height 8
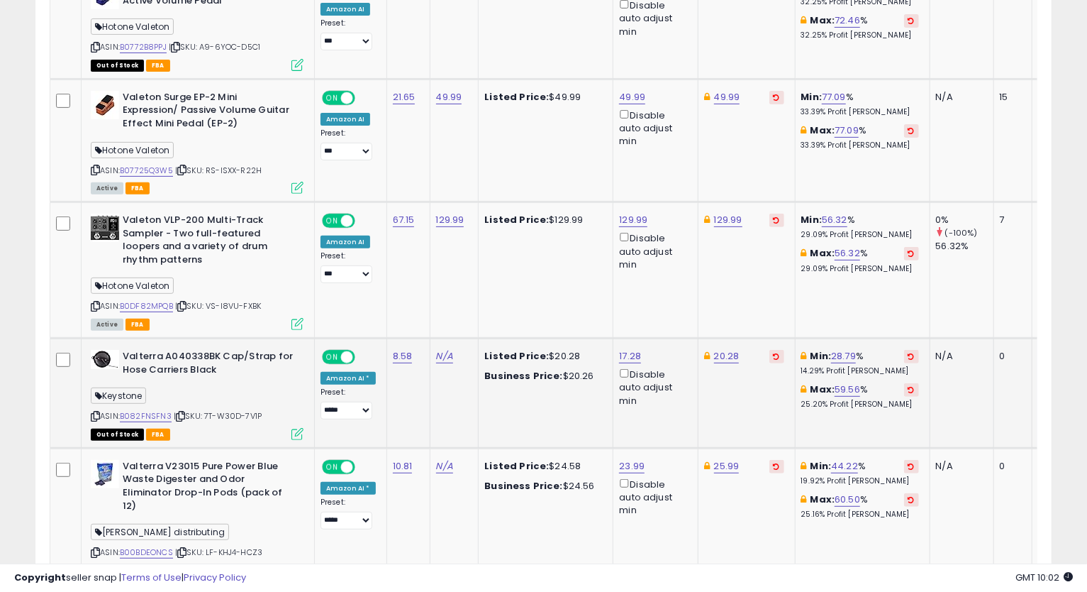
scroll to position [3568, 0]
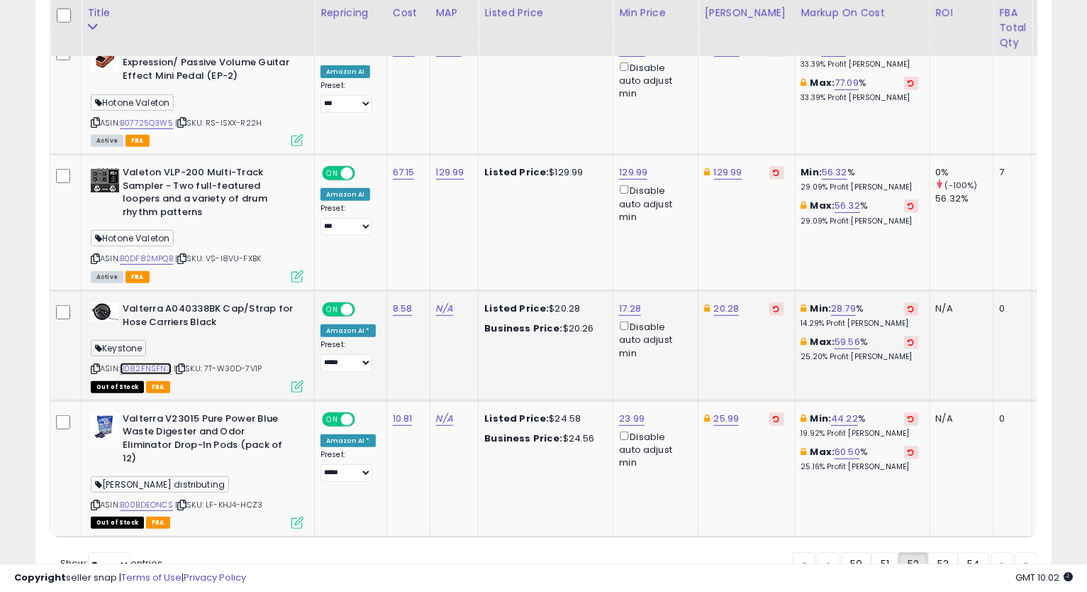
click at [143, 362] on link "B082FNSFN3" at bounding box center [146, 368] width 52 height 12
click at [626, 301] on link "17.28" at bounding box center [630, 308] width 22 height 14
type input "*****"
click button "submit" at bounding box center [665, 190] width 24 height 21
click at [714, 301] on link "20.28" at bounding box center [727, 308] width 26 height 14
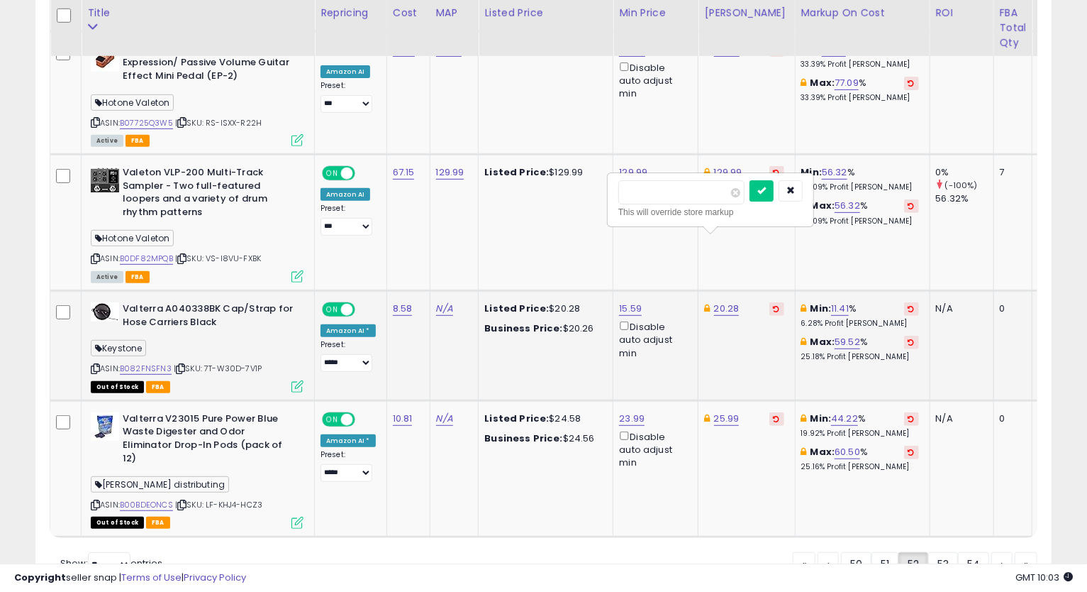
type input "*****"
click button "submit" at bounding box center [762, 190] width 24 height 21
click at [91, 365] on icon at bounding box center [95, 369] width 9 height 8
drag, startPoint x: 765, startPoint y: 313, endPoint x: 756, endPoint y: 312, distance: 9.2
click at [765, 313] on td "20.49" at bounding box center [747, 346] width 96 height 110
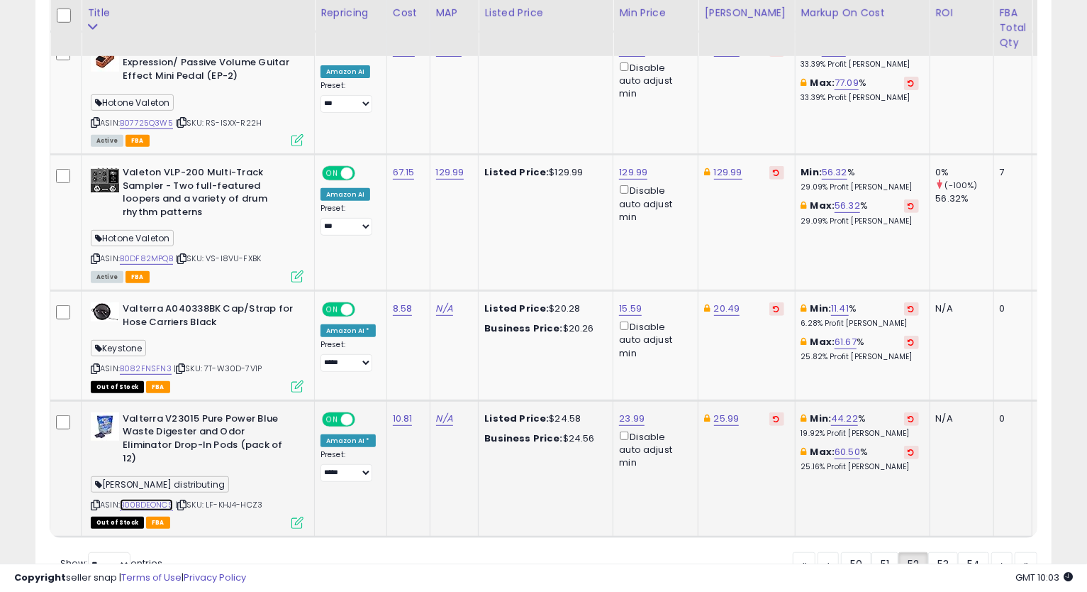
click at [137, 499] on link "B00BDEONCS" at bounding box center [146, 505] width 53 height 12
click at [719, 411] on link "25.99" at bounding box center [727, 418] width 26 height 14
type input "*****"
click button "submit" at bounding box center [762, 299] width 24 height 21
click at [937, 552] on link "53" at bounding box center [943, 564] width 30 height 24
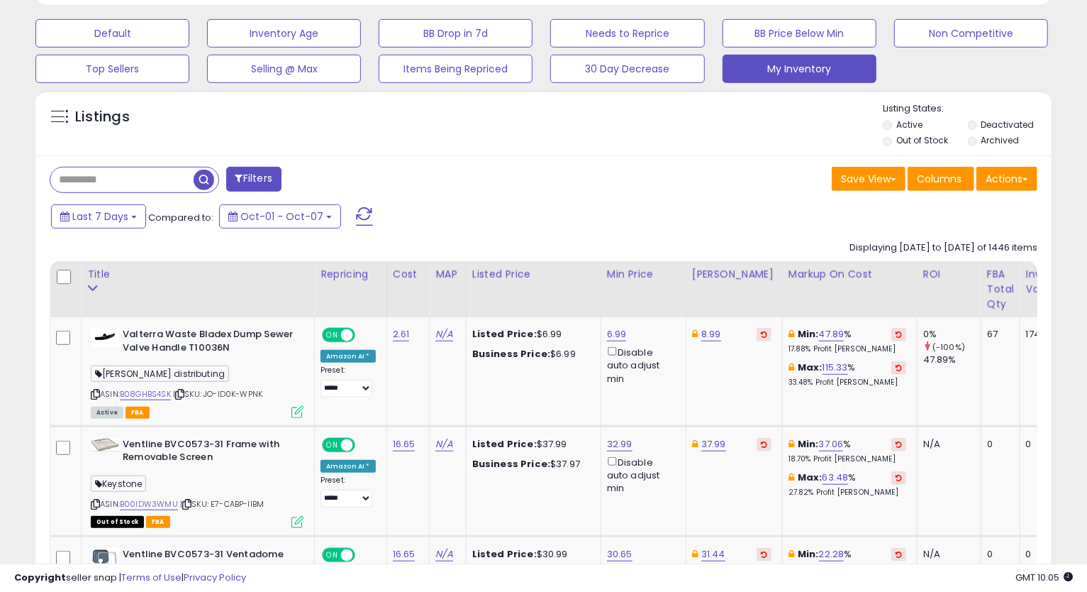
scroll to position [506, 0]
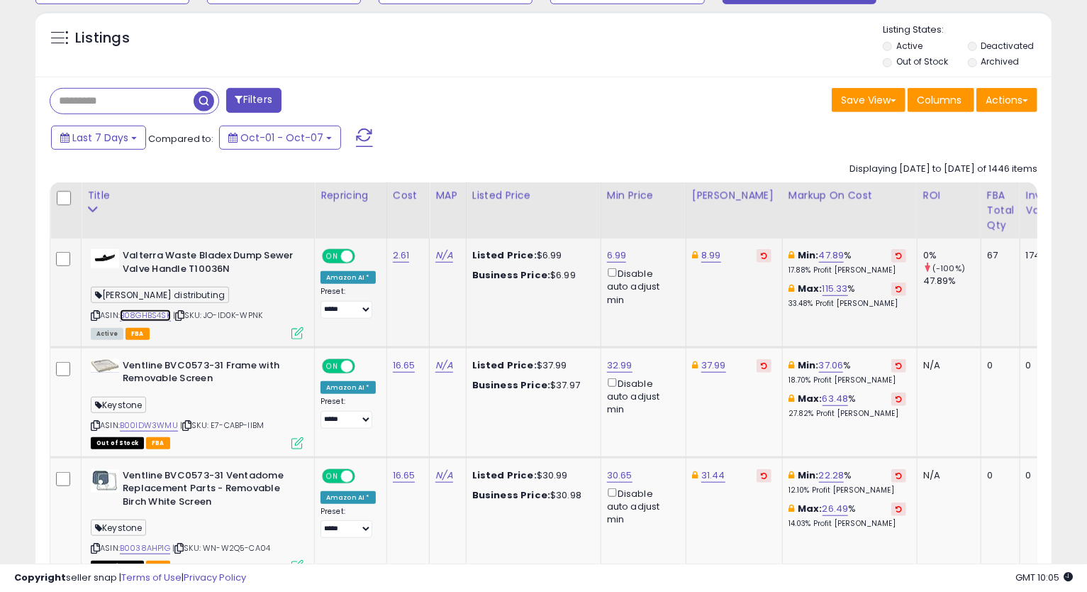
click at [159, 318] on link "B08GHBS4SK" at bounding box center [145, 315] width 51 height 12
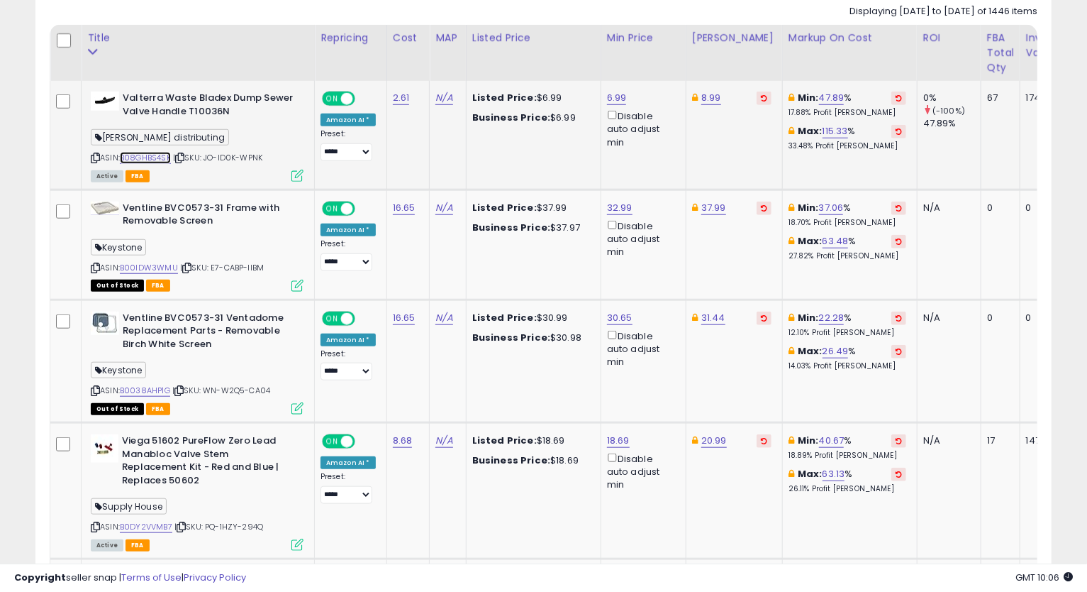
click at [128, 159] on link "B08GHBS4SK" at bounding box center [145, 158] width 51 height 12
click at [96, 154] on icon at bounding box center [95, 158] width 9 height 8
click at [616, 95] on link "6.99" at bounding box center [617, 98] width 20 height 14
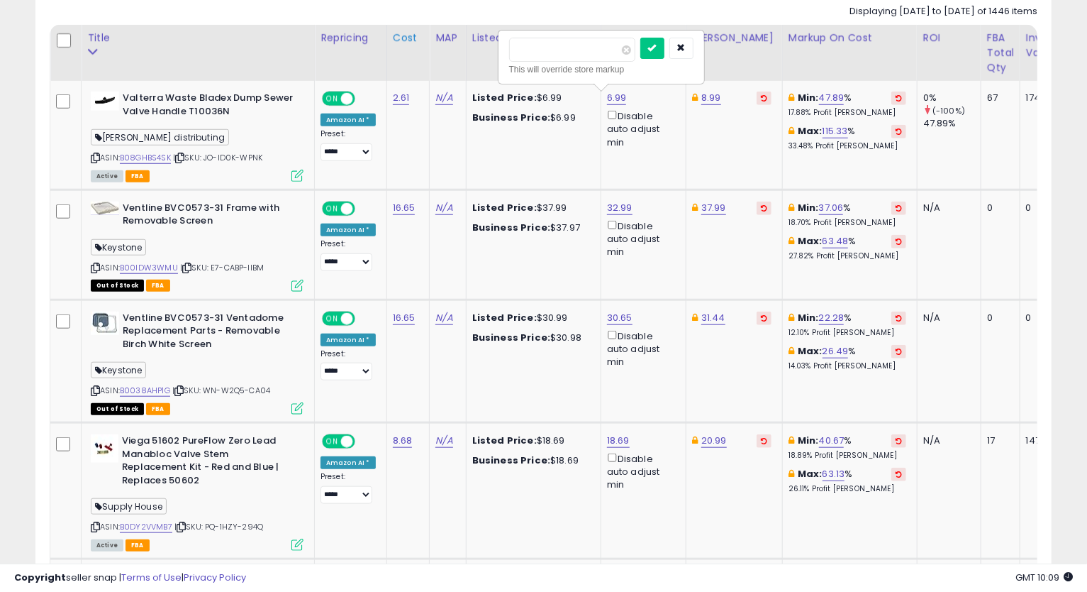
drag, startPoint x: 566, startPoint y: 52, endPoint x: 409, endPoint y: 59, distance: 157.6
type input "****"
click button "submit" at bounding box center [652, 48] width 24 height 21
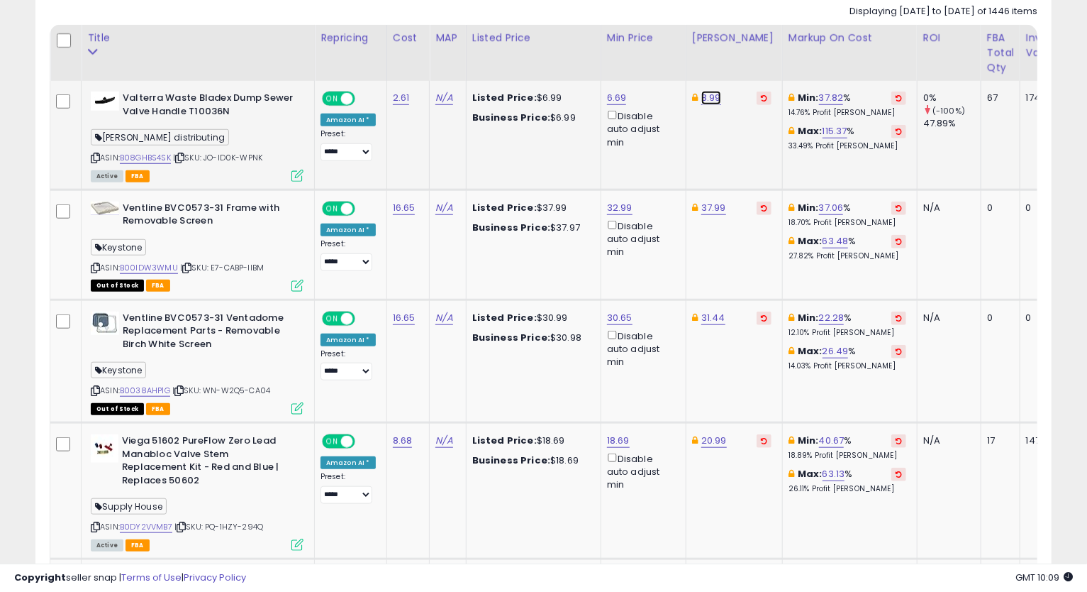
click at [702, 102] on link "8.99" at bounding box center [711, 98] width 20 height 14
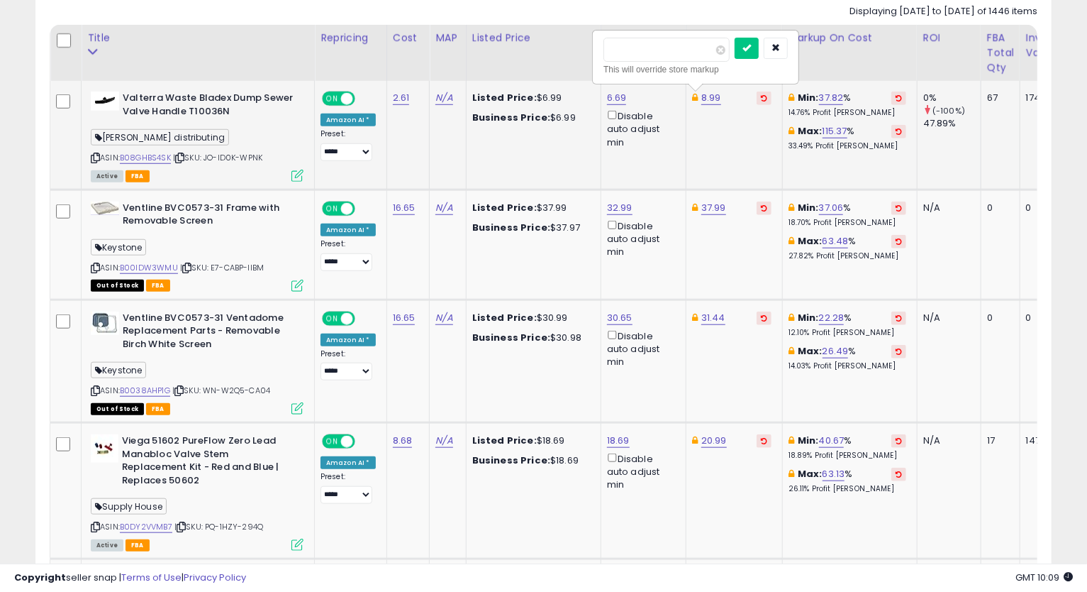
type input "****"
click button "submit" at bounding box center [747, 48] width 24 height 21
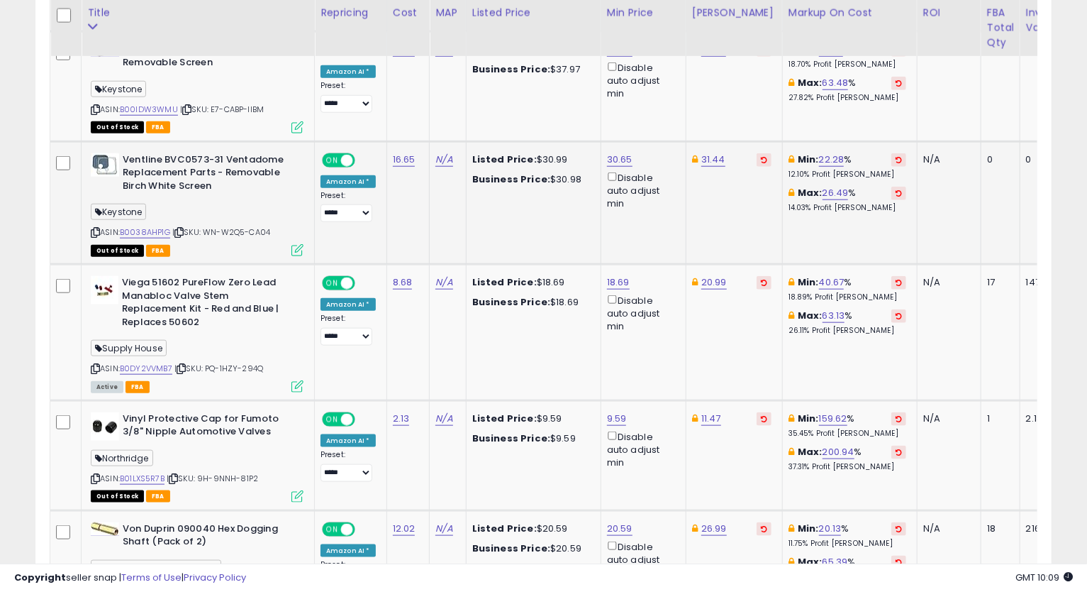
scroll to position [743, 0]
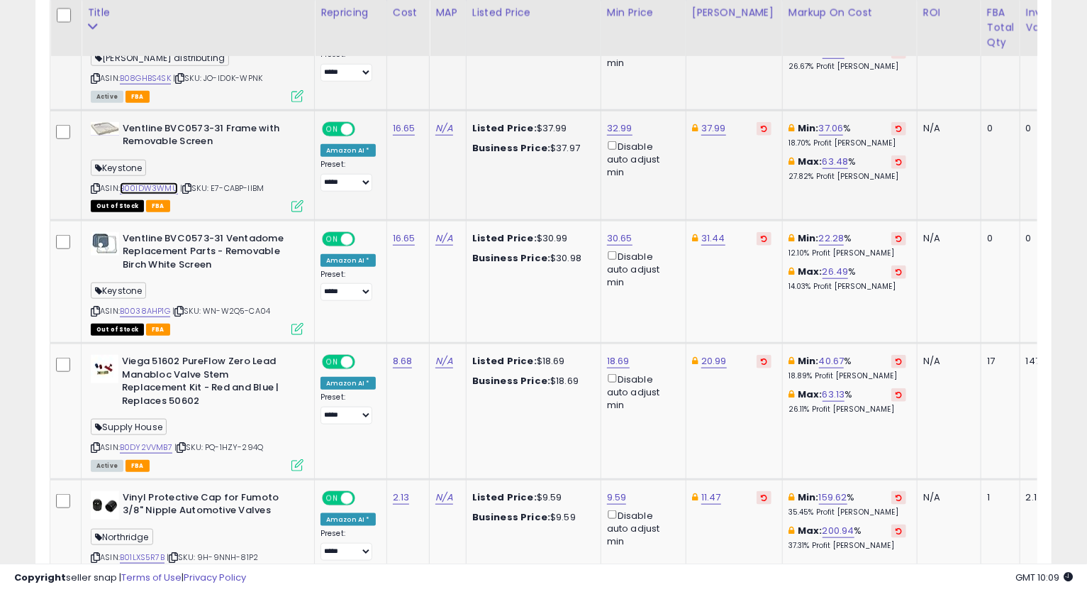
click at [166, 191] on link "B00IDW3WMU" at bounding box center [149, 188] width 58 height 12
click at [623, 124] on link "32.99" at bounding box center [620, 128] width 26 height 14
drag, startPoint x: 587, startPoint y: 85, endPoint x: 471, endPoint y: 87, distance: 116.3
type input "*****"
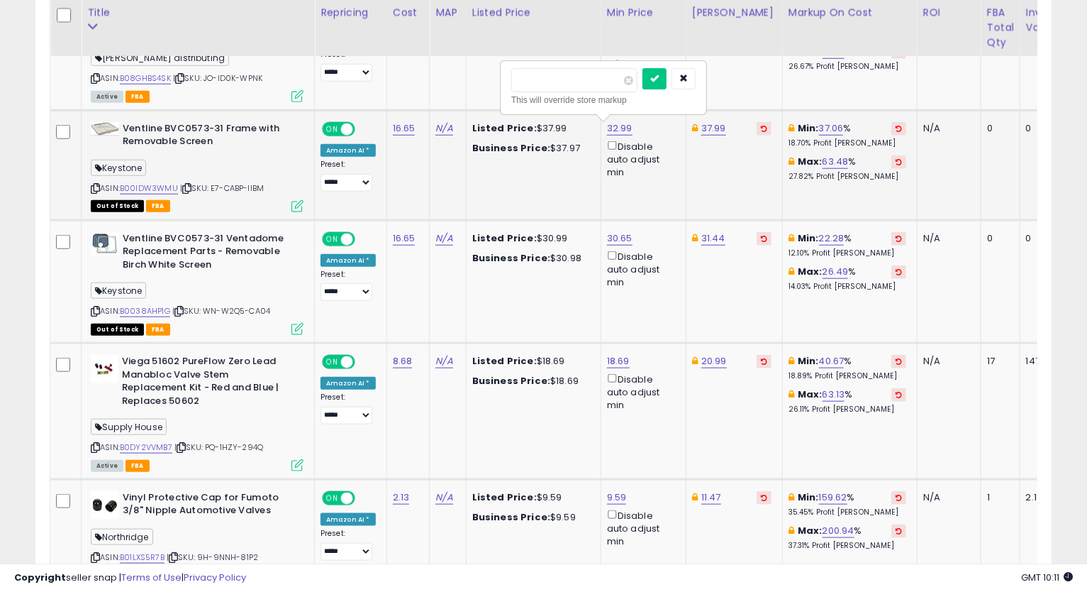
click button "submit" at bounding box center [655, 78] width 24 height 21
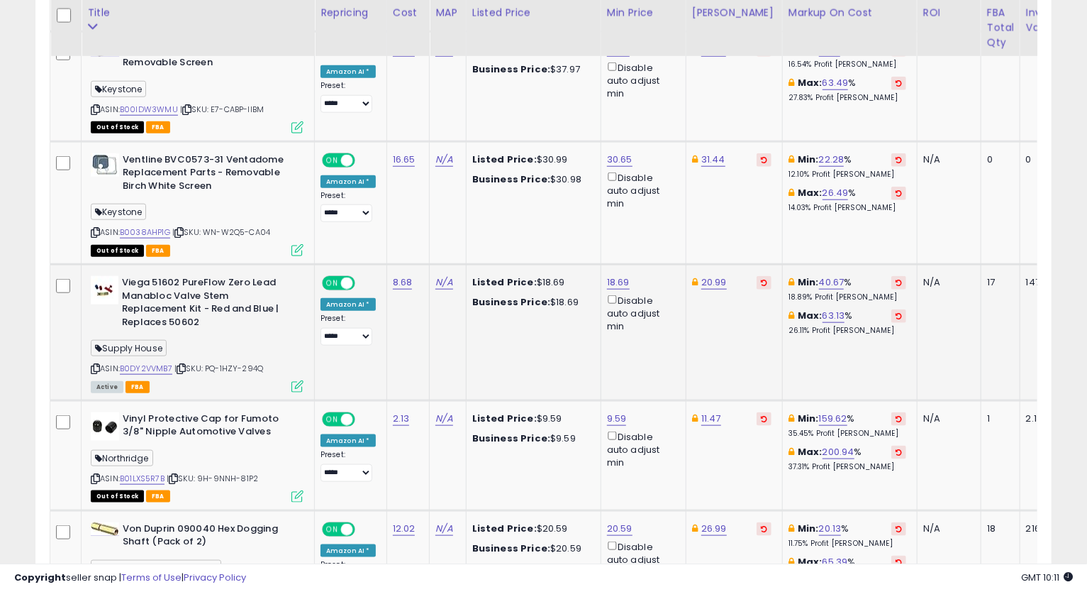
scroll to position [901, 0]
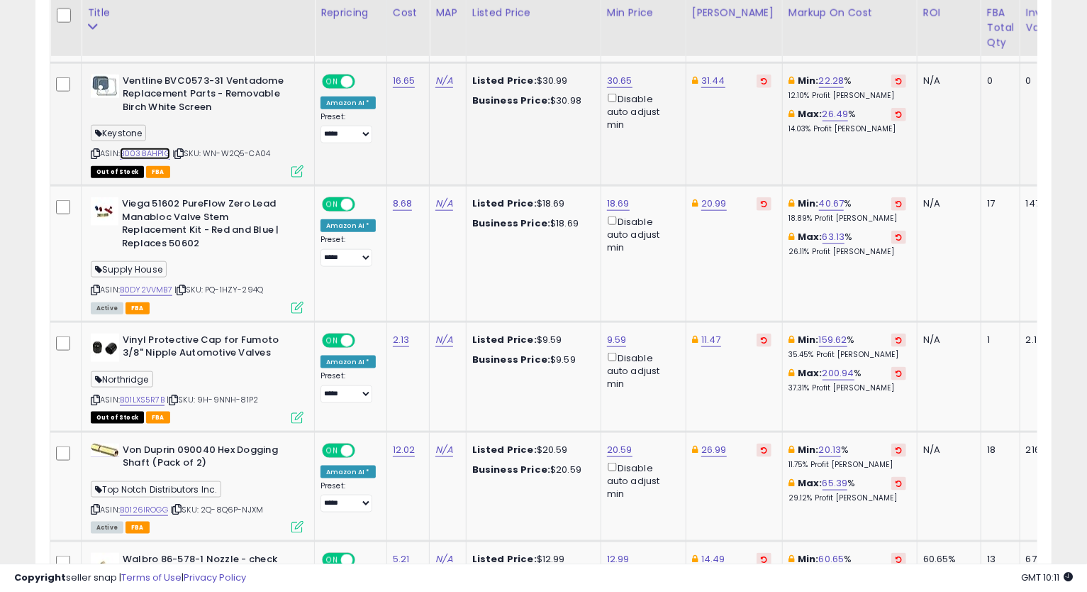
click at [136, 153] on link "B0038AHP1G" at bounding box center [145, 154] width 50 height 12
click at [619, 79] on link "30.65" at bounding box center [620, 81] width 26 height 14
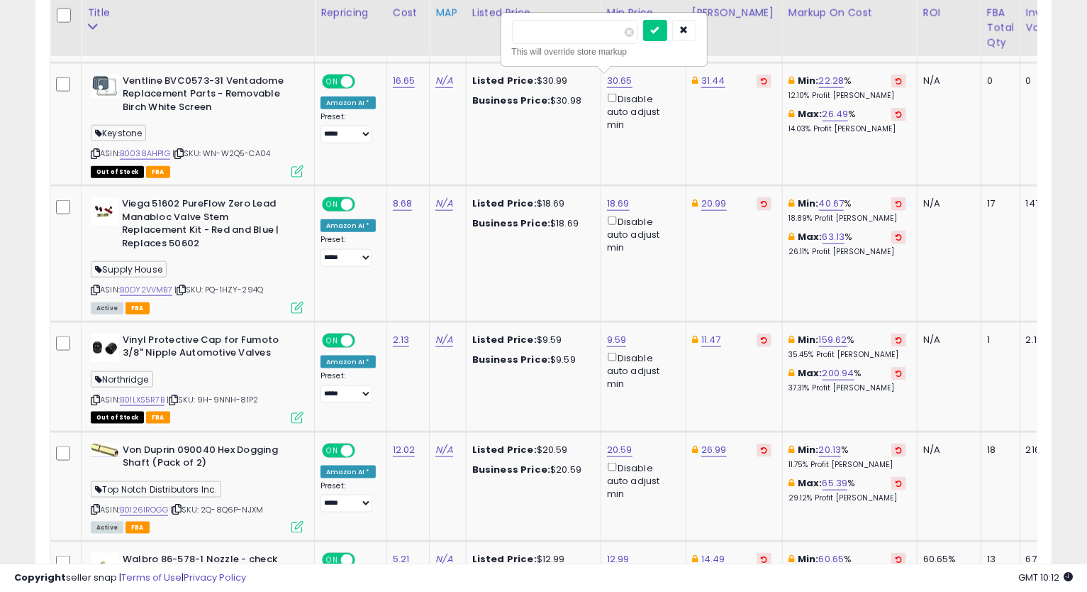
drag, startPoint x: 573, startPoint y: 32, endPoint x: 440, endPoint y: 45, distance: 134.0
type input "*****"
click button "submit" at bounding box center [655, 30] width 24 height 21
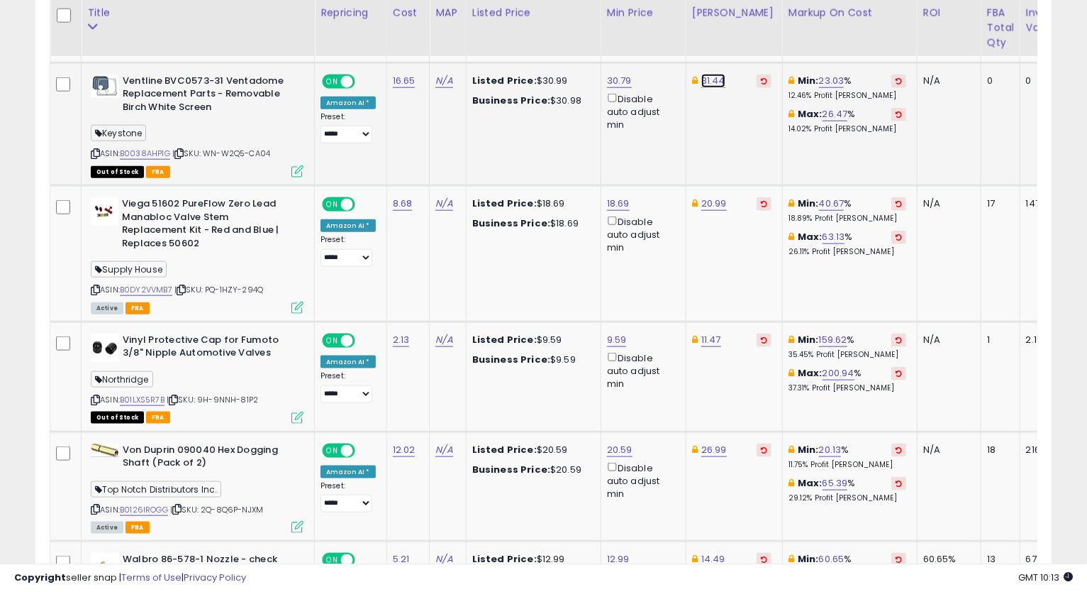
click at [714, 79] on link "31.44" at bounding box center [713, 81] width 24 height 14
type input "*"
type input "*****"
click button "submit" at bounding box center [748, 30] width 24 height 21
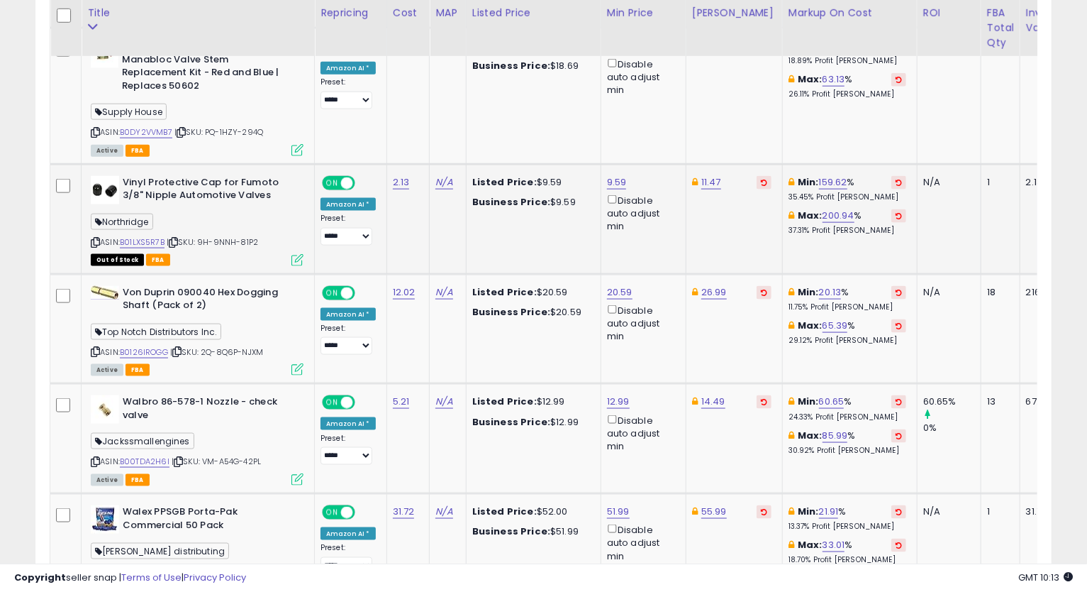
scroll to position [980, 0]
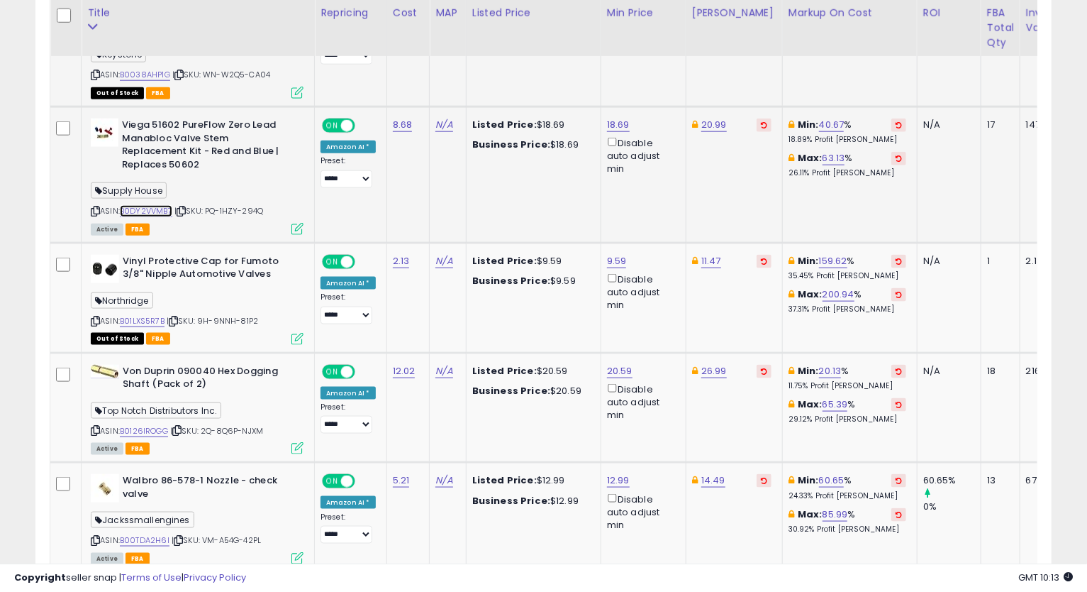
click at [140, 205] on link "B0DY2VVMB7" at bounding box center [146, 211] width 52 height 12
click at [91, 201] on div "ASIN: B0DY2VVMB7 | SKU: PQ-1HZY-294Q Active FBA" at bounding box center [197, 175] width 213 height 115
click at [93, 207] on icon at bounding box center [95, 211] width 9 height 8
click at [619, 119] on link "18.69" at bounding box center [618, 125] width 23 height 14
type input "*****"
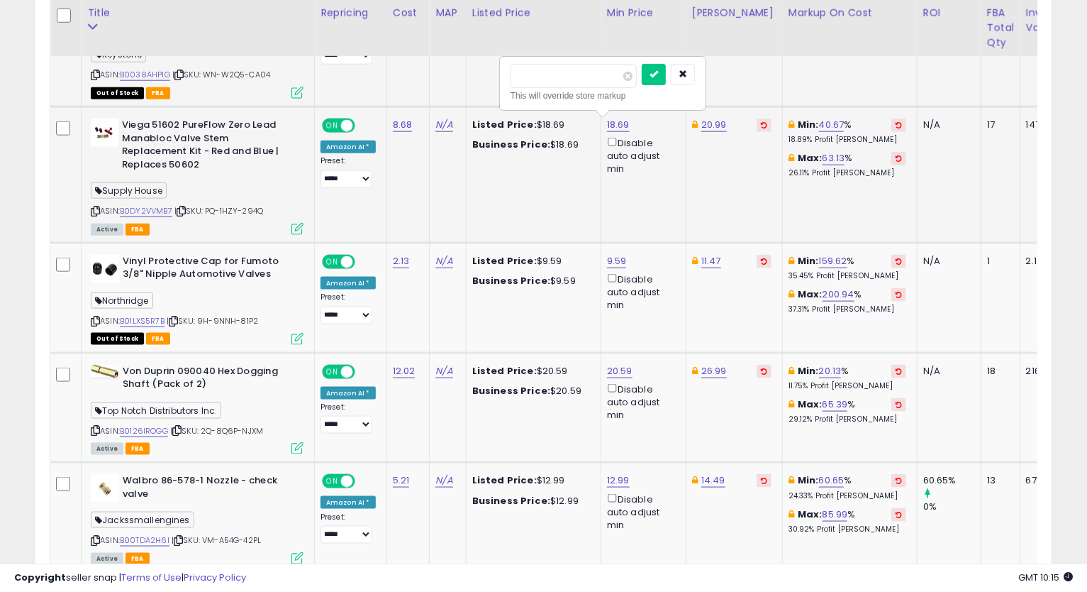
click button "submit" at bounding box center [654, 74] width 24 height 21
click at [94, 207] on icon at bounding box center [95, 211] width 9 height 8
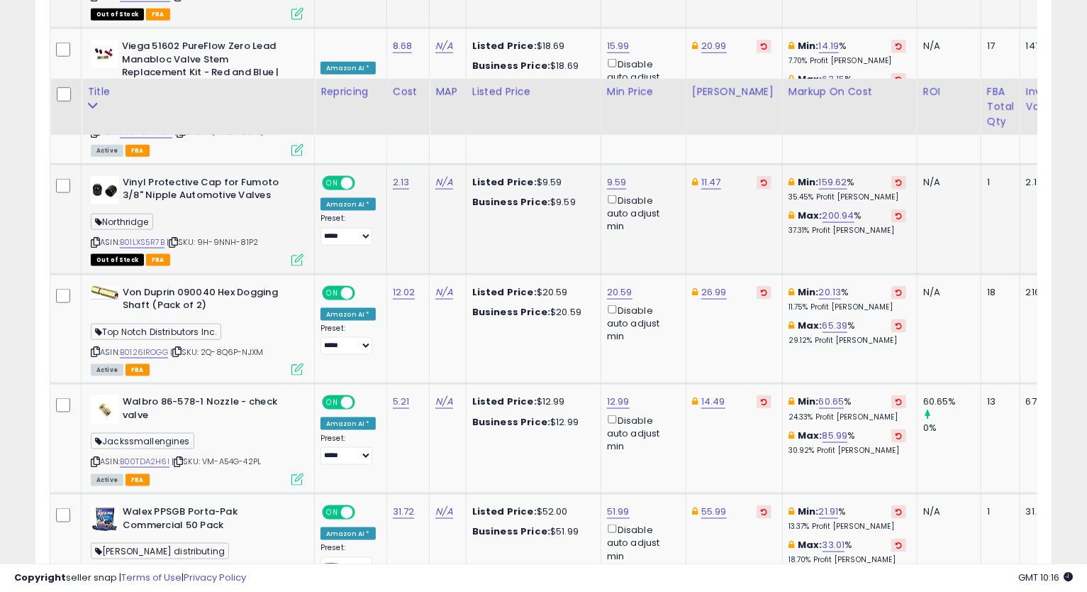
scroll to position [1137, 0]
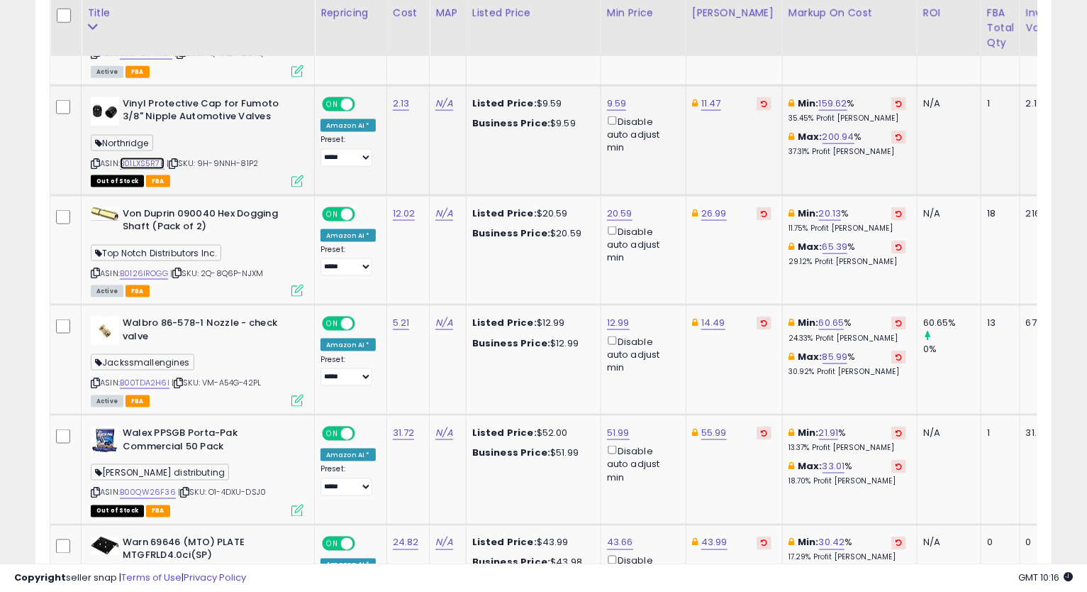
click at [143, 157] on link "B01LXS5R7B" at bounding box center [142, 163] width 45 height 12
click at [607, 96] on link "9.59" at bounding box center [617, 103] width 20 height 14
type input "****"
click button "submit" at bounding box center [652, 39] width 24 height 21
click at [713, 96] on link "11.47" at bounding box center [711, 103] width 20 height 14
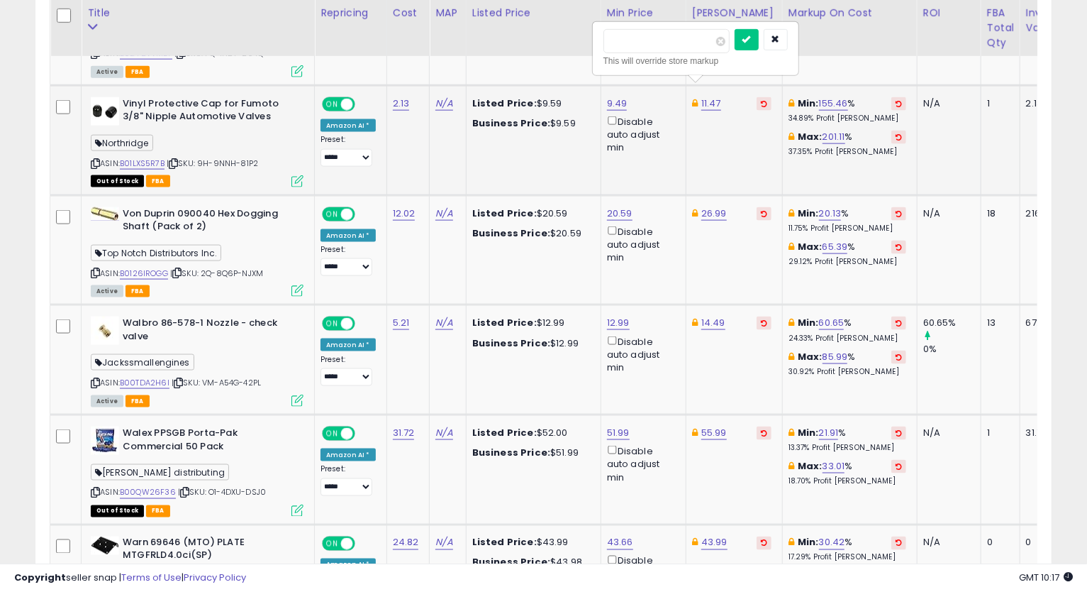
type input "*****"
click button "submit" at bounding box center [747, 39] width 24 height 21
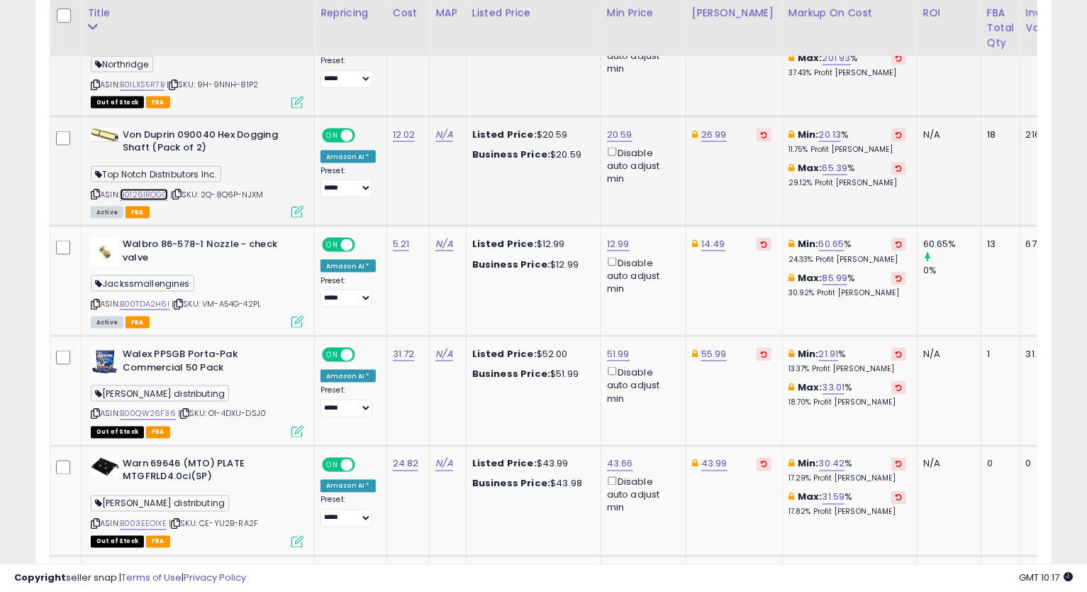
click at [143, 189] on link "B0126IROGG" at bounding box center [144, 195] width 48 height 12
click at [96, 190] on icon at bounding box center [95, 194] width 9 height 8
click at [707, 128] on link "26.99" at bounding box center [714, 135] width 26 height 14
type input "*****"
click button "submit" at bounding box center [750, 70] width 24 height 21
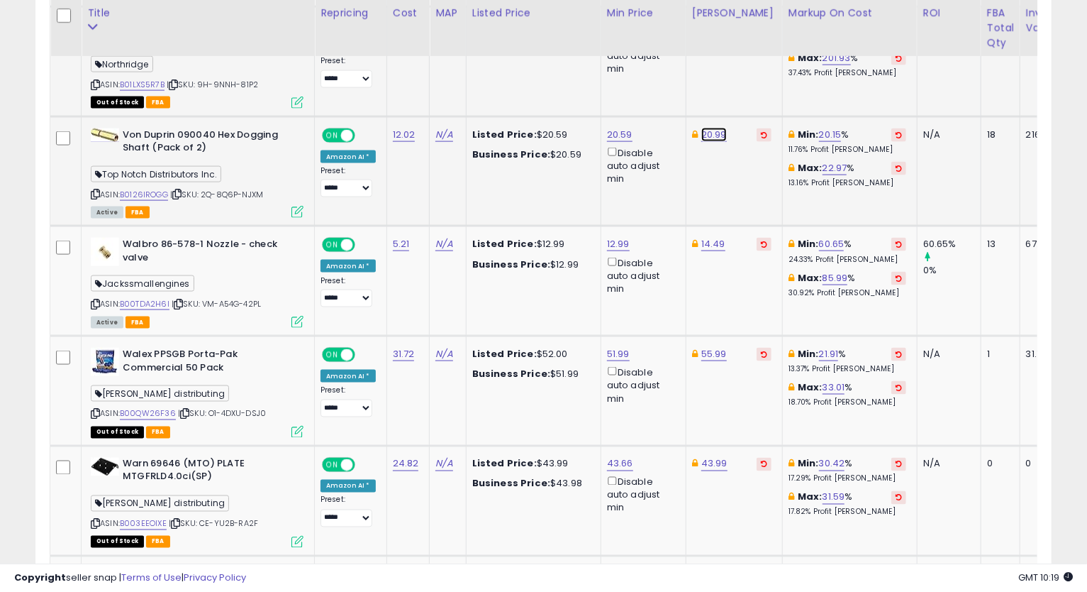
click at [708, 128] on link "20.99" at bounding box center [714, 135] width 26 height 14
type input "*****"
click button "submit" at bounding box center [750, 70] width 24 height 21
click at [616, 128] on link "20.59" at bounding box center [620, 135] width 26 height 14
drag, startPoint x: 542, startPoint y: 68, endPoint x: 421, endPoint y: 119, distance: 130.9
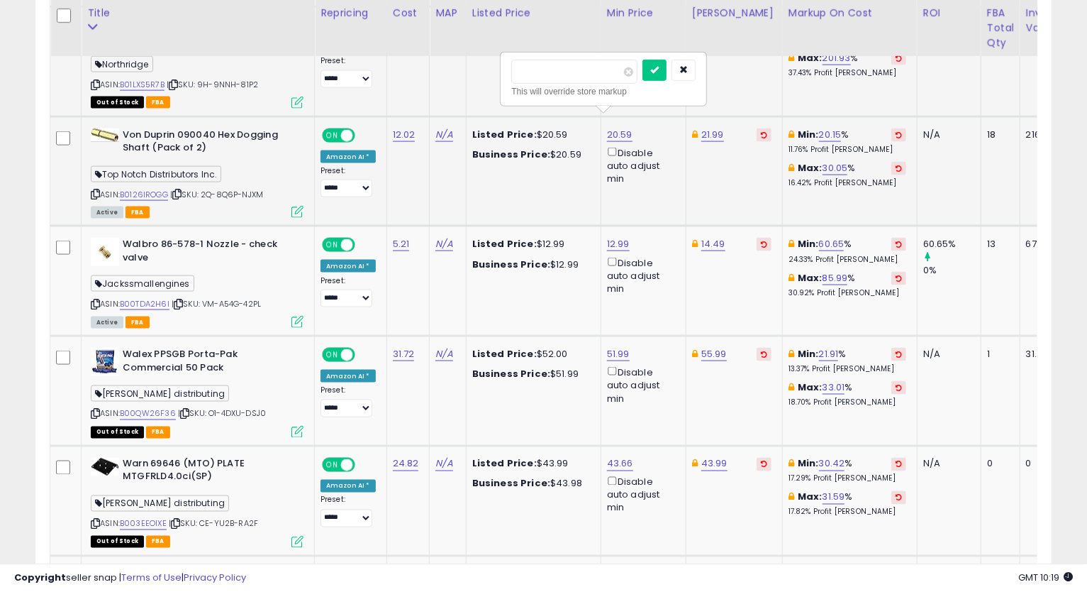
type input "*****"
click button "submit" at bounding box center [655, 70] width 24 height 21
click at [91, 190] on icon at bounding box center [95, 194] width 9 height 8
click at [94, 190] on icon at bounding box center [95, 194] width 9 height 8
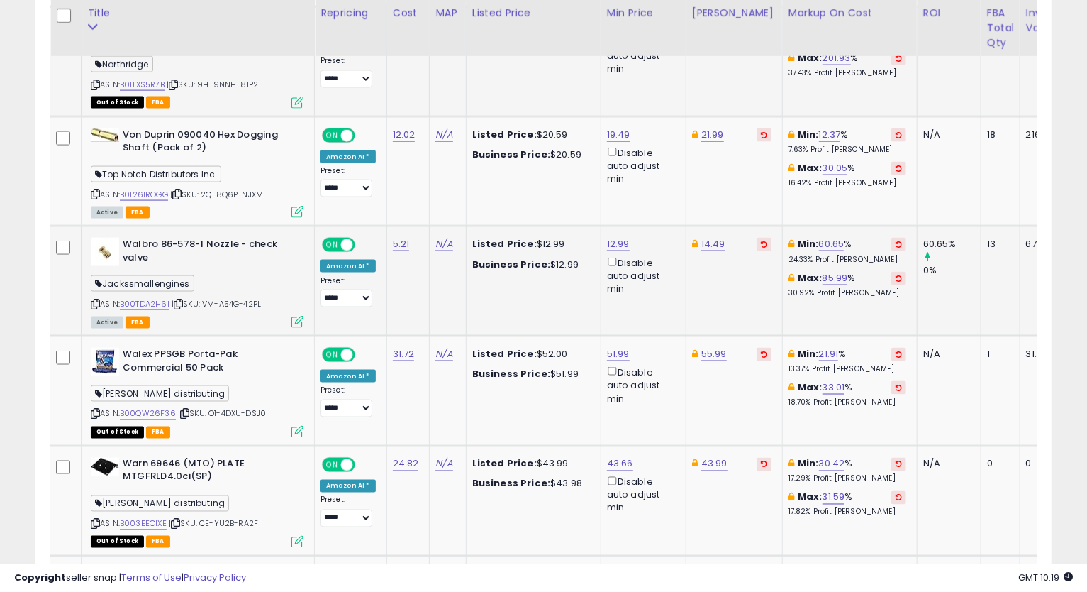
click at [751, 299] on td "14.49" at bounding box center [734, 281] width 96 height 110
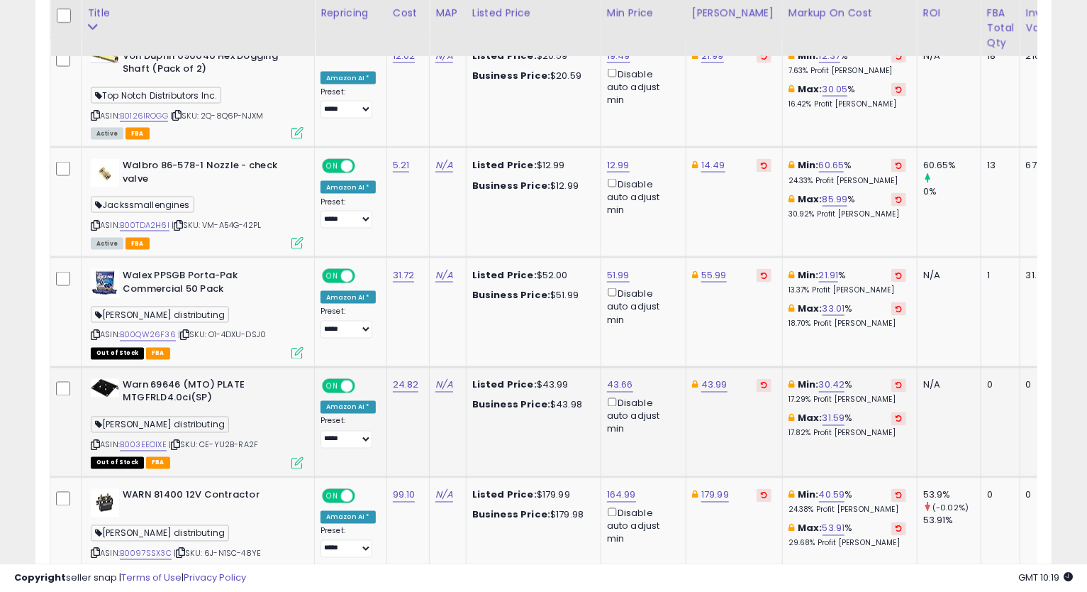
scroll to position [1373, 0]
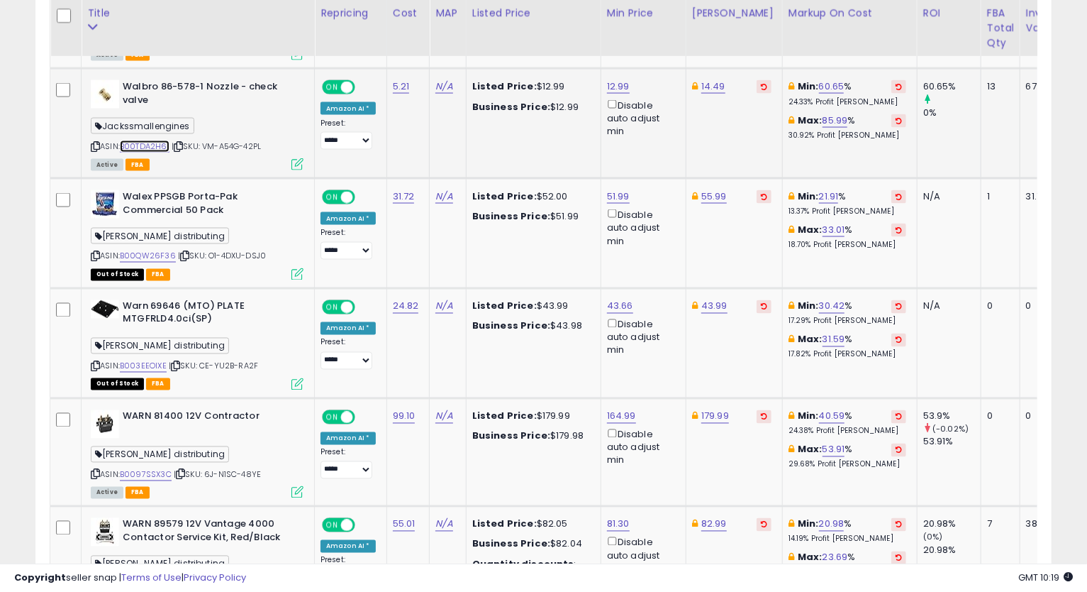
click at [140, 140] on link "B00TDA2H6I" at bounding box center [145, 146] width 50 height 12
click at [95, 143] on icon at bounding box center [95, 147] width 9 height 8
click at [613, 79] on link "12.99" at bounding box center [618, 86] width 23 height 14
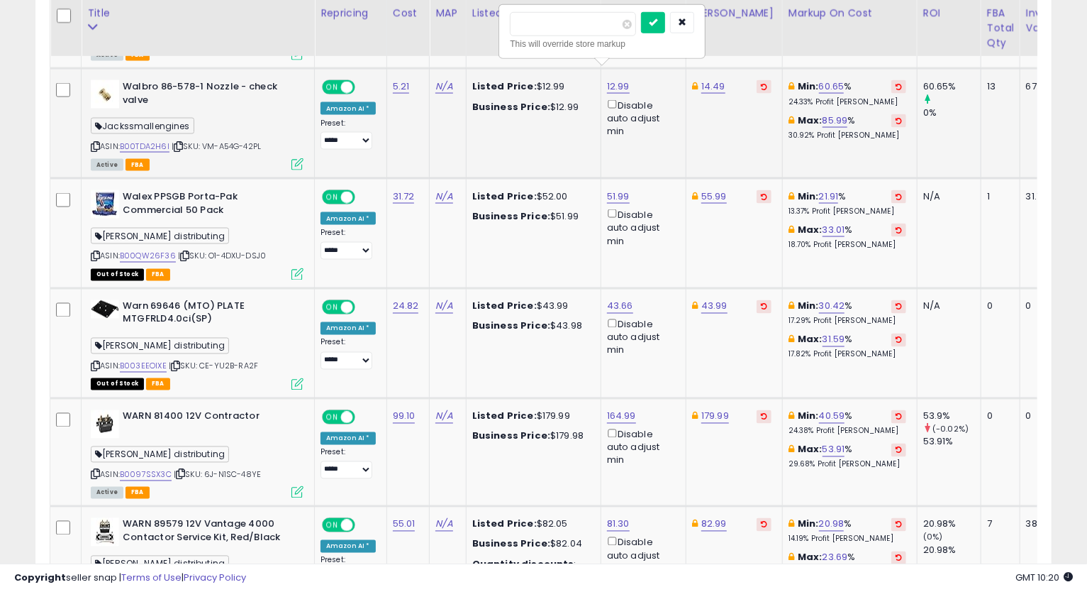
type input "*****"
click button "submit" at bounding box center [653, 22] width 24 height 21
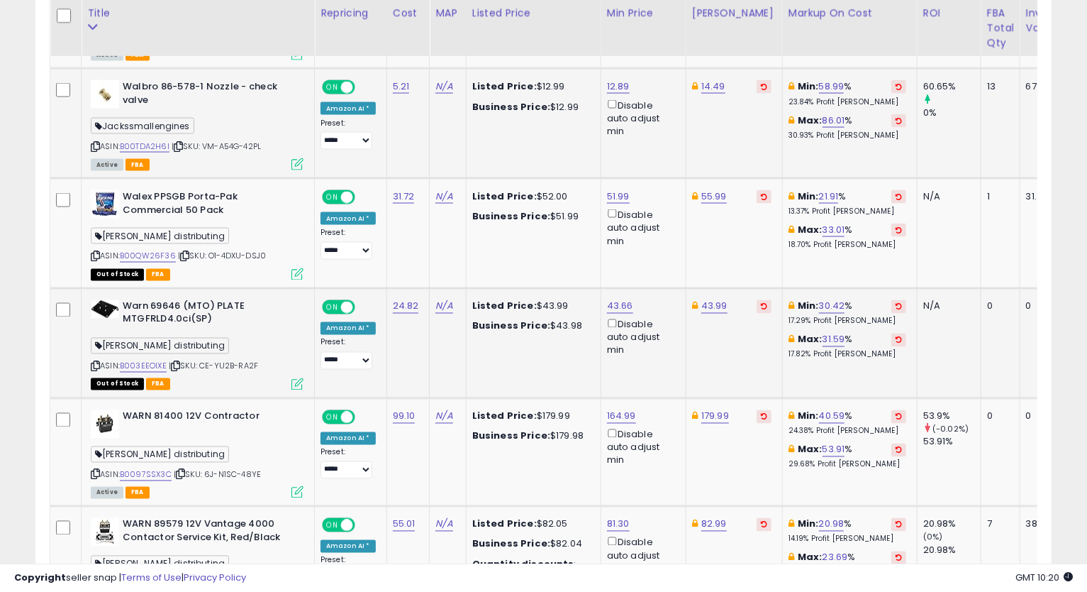
scroll to position [1453, 0]
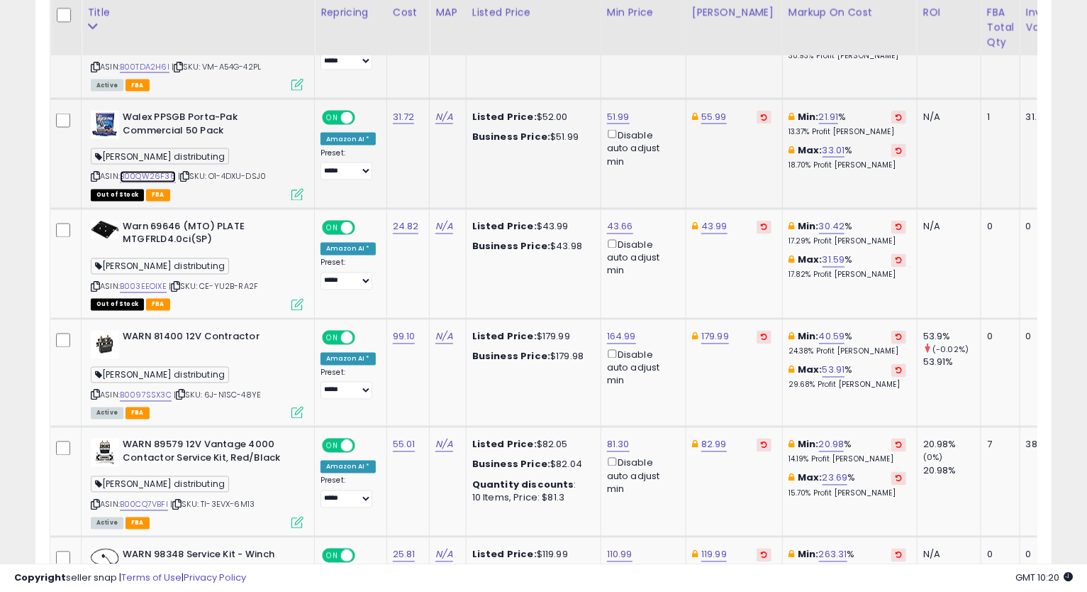
click at [152, 171] on link "B00QW26F36" at bounding box center [148, 177] width 56 height 12
